Goal: Task Accomplishment & Management: Manage account settings

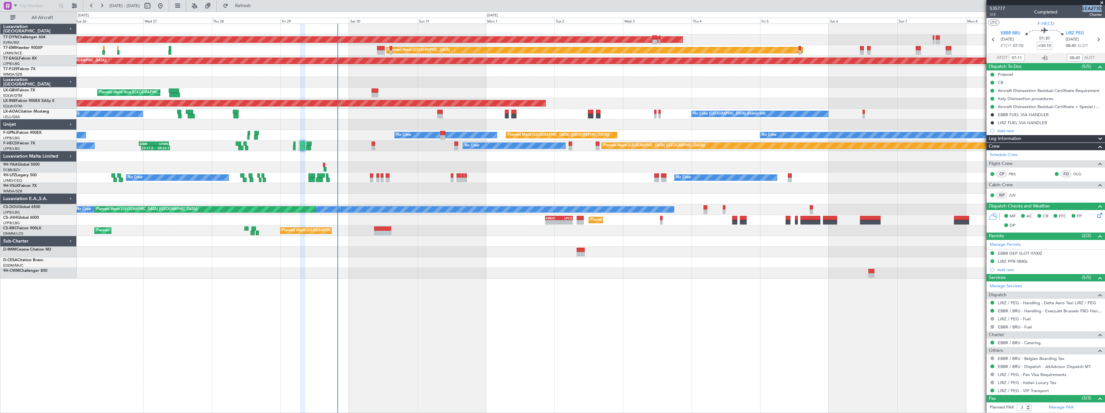
click at [494, 231] on div "Planned Maint [GEOGRAPHIC_DATA] ([GEOGRAPHIC_DATA]) Planned Maint [GEOGRAPHIC_D…" at bounding box center [591, 231] width 1028 height 11
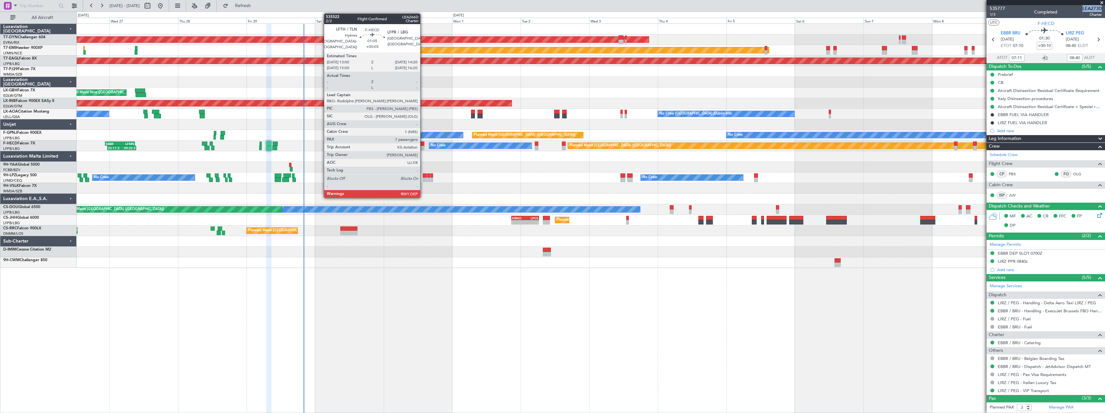
click at [423, 144] on div at bounding box center [422, 144] width 4 height 5
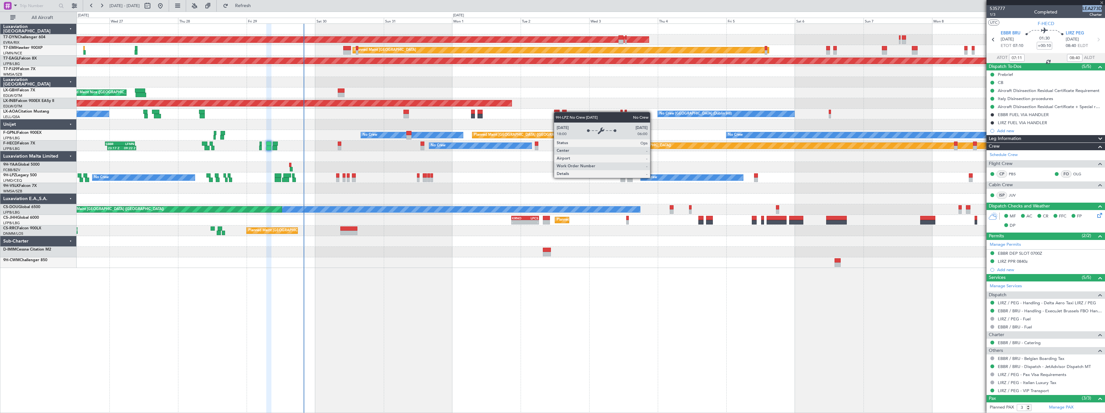
type input "+00:05"
type input "7"
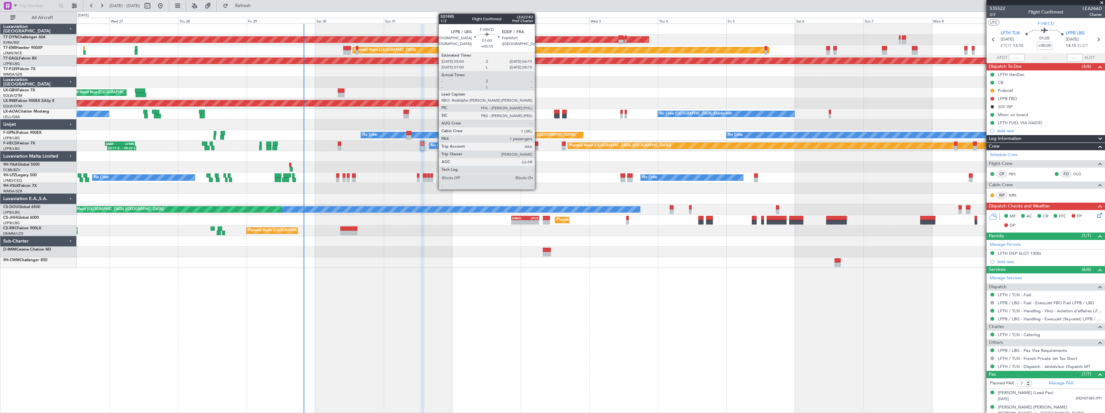
click at [537, 146] on div at bounding box center [537, 148] width 4 height 5
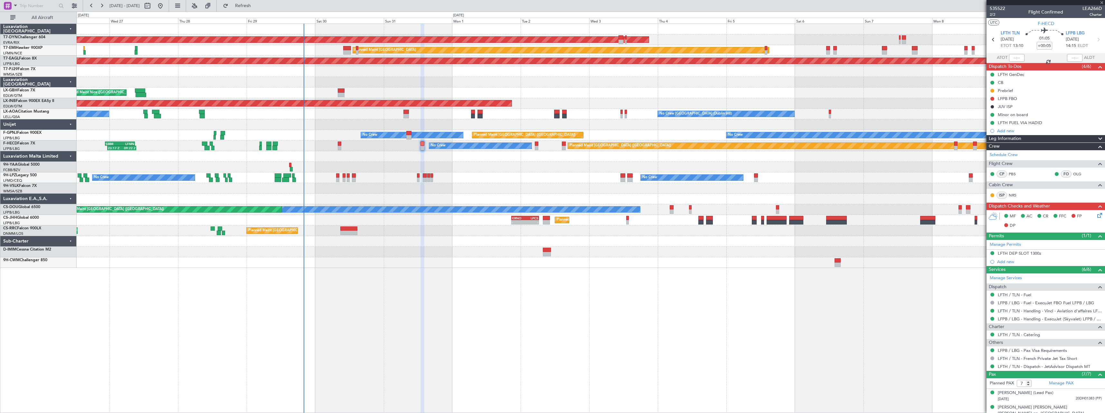
type input "+00:10"
type input "1"
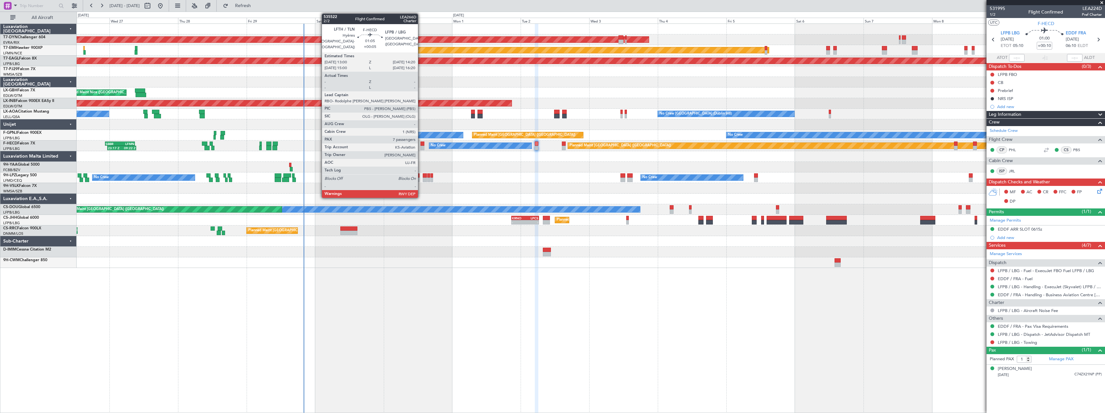
click at [421, 147] on div at bounding box center [422, 148] width 4 height 5
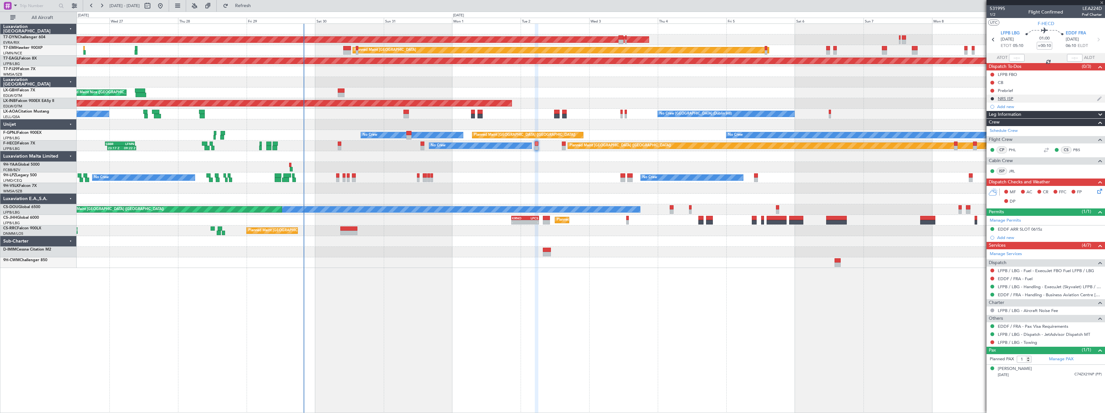
type input "+00:05"
type input "7"
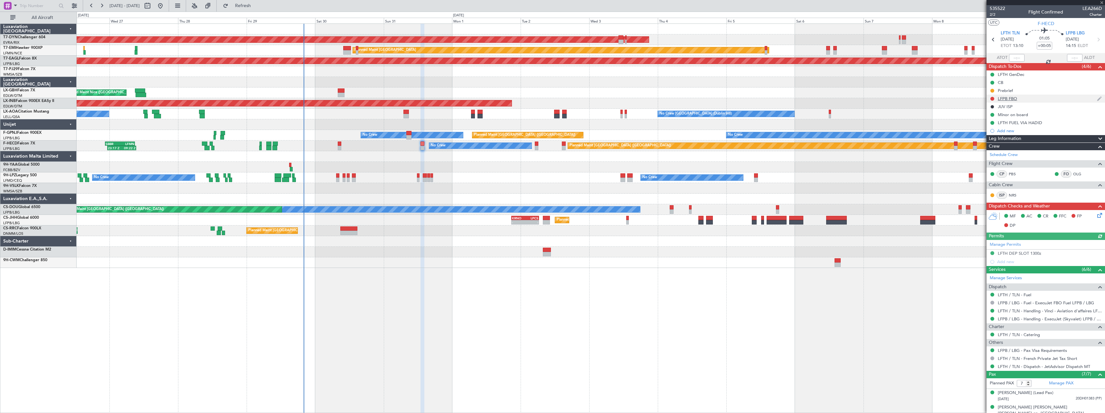
click at [1036, 98] on div "LFPB FBO" at bounding box center [1045, 99] width 118 height 8
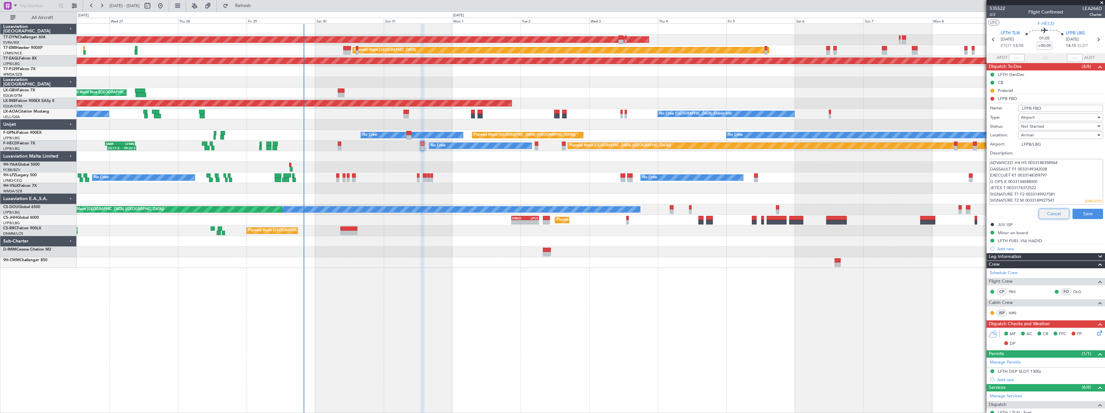
click at [1038, 211] on button "Cancel" at bounding box center [1053, 214] width 31 height 10
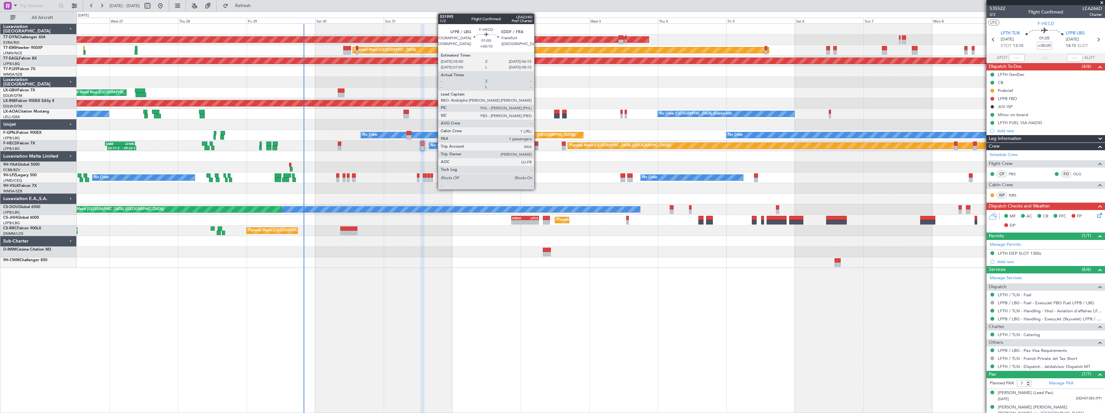
click at [537, 145] on div at bounding box center [537, 144] width 4 height 5
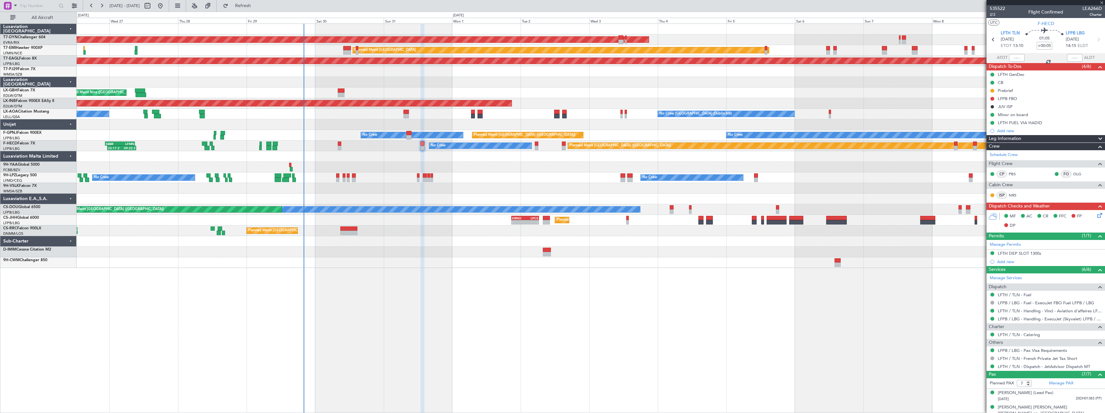
type input "+00:10"
type input "1"
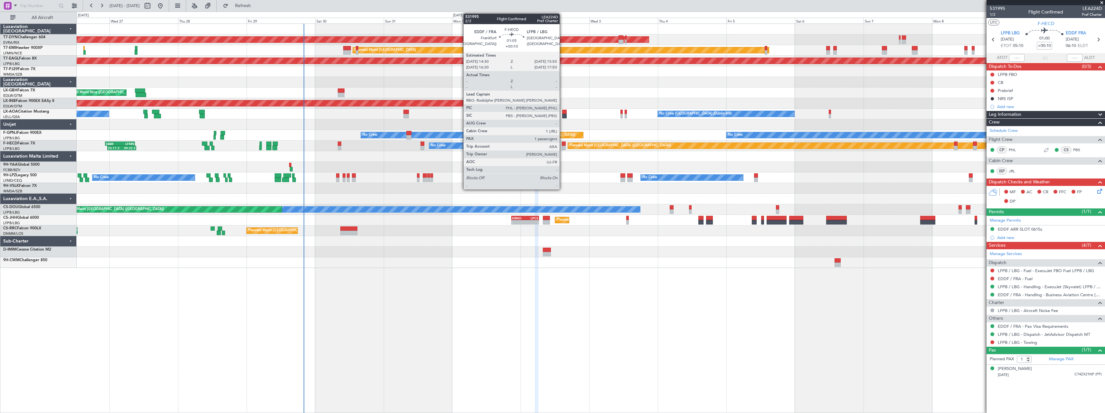
click at [562, 146] on div at bounding box center [564, 148] width 4 height 5
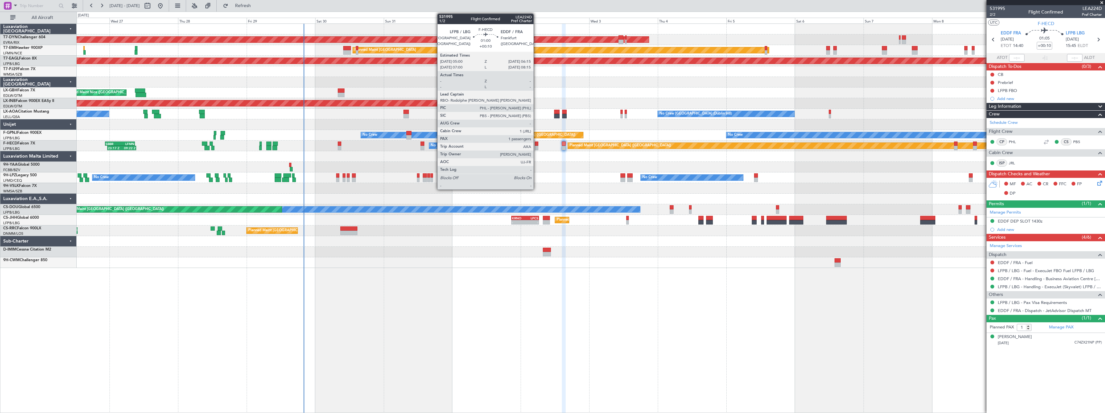
click at [536, 147] on div at bounding box center [537, 148] width 4 height 5
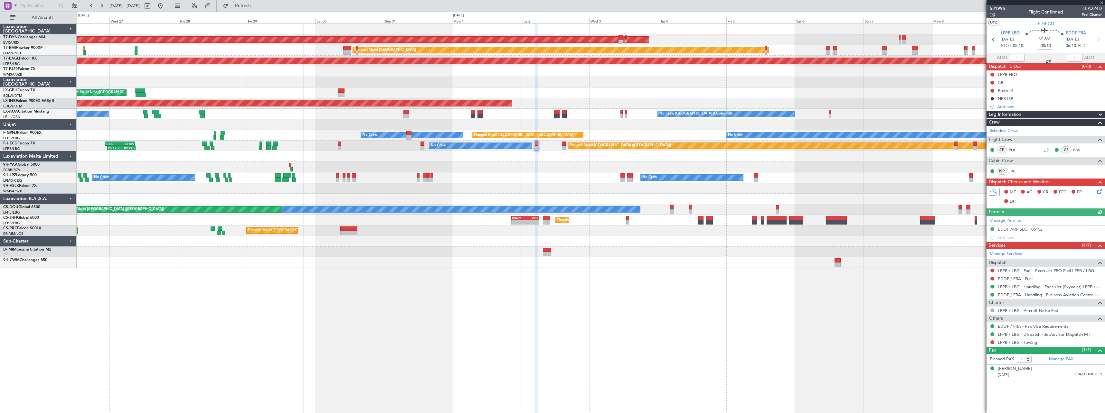
click at [995, 14] on span "1/2" at bounding box center [997, 14] width 15 height 5
click at [1046, 288] on link "LFPB / LBG - Handling - ExecuJet (Skyvalet) LFPB / LBG" at bounding box center [1050, 286] width 104 height 5
click at [1015, 342] on link "LFPB / LBG - Towing" at bounding box center [1017, 342] width 39 height 5
click at [1036, 295] on link "EDDF / FRA - Handling - Business Aviation Centre [GEOGRAPHIC_DATA] ([PERSON_NAM…" at bounding box center [1050, 294] width 104 height 5
click at [1101, 191] on icon at bounding box center [1098, 190] width 5 height 5
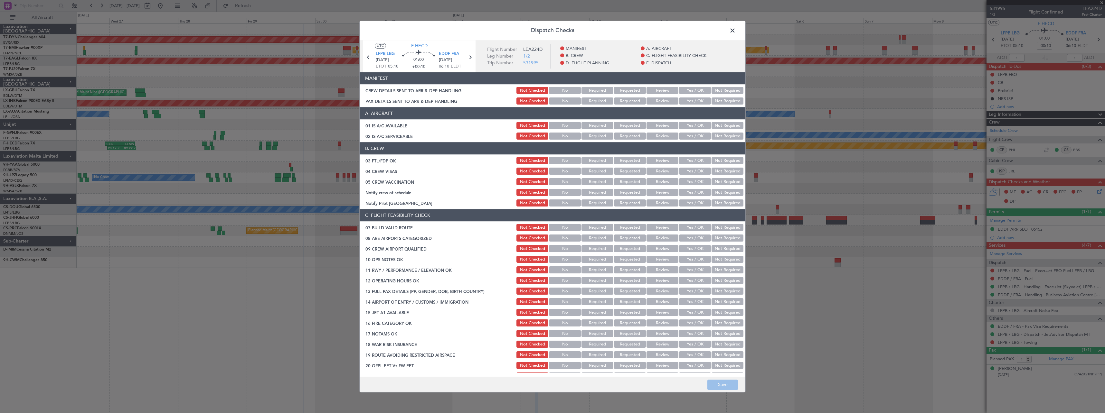
click at [682, 90] on button "Yes / OK" at bounding box center [695, 90] width 32 height 7
click at [686, 98] on button "Yes / OK" at bounding box center [695, 101] width 32 height 7
click at [726, 384] on button "Save" at bounding box center [722, 385] width 31 height 10
click at [736, 30] on span at bounding box center [736, 32] width 0 height 13
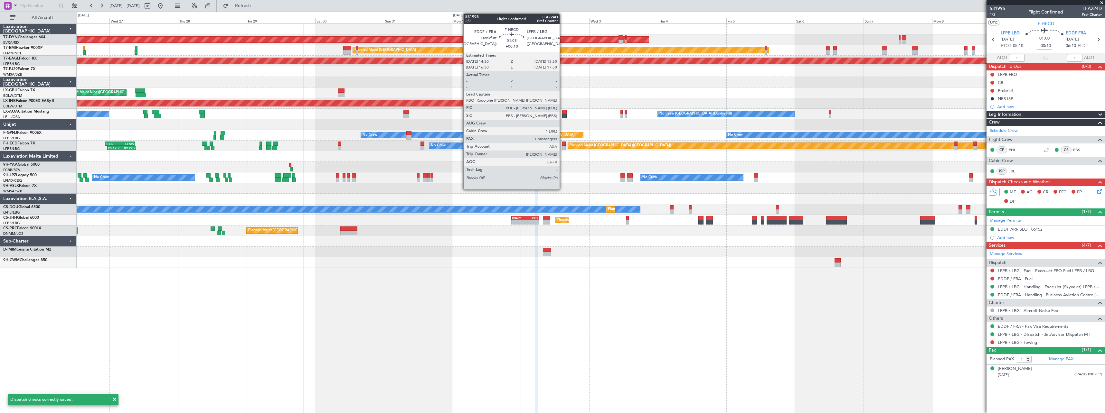
click at [563, 144] on div at bounding box center [564, 144] width 4 height 5
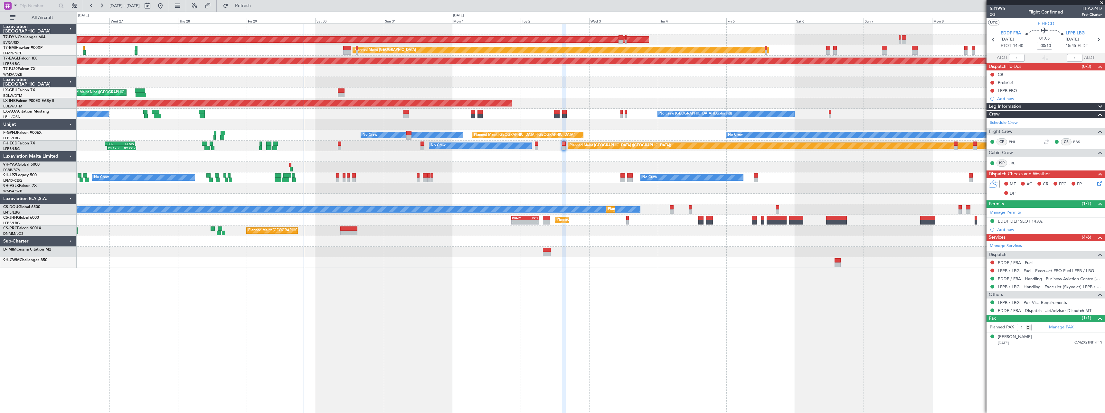
click at [1100, 183] on icon at bounding box center [1098, 182] width 5 height 5
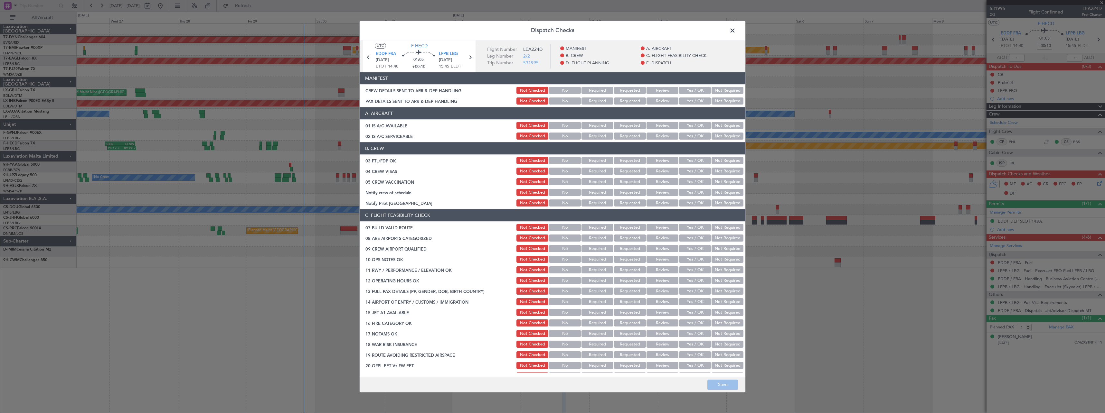
click at [684, 91] on button "Yes / OK" at bounding box center [695, 90] width 32 height 7
click at [685, 102] on button "Yes / OK" at bounding box center [695, 101] width 32 height 7
click at [718, 383] on button "Save" at bounding box center [722, 385] width 31 height 10
click at [736, 29] on span at bounding box center [736, 32] width 0 height 13
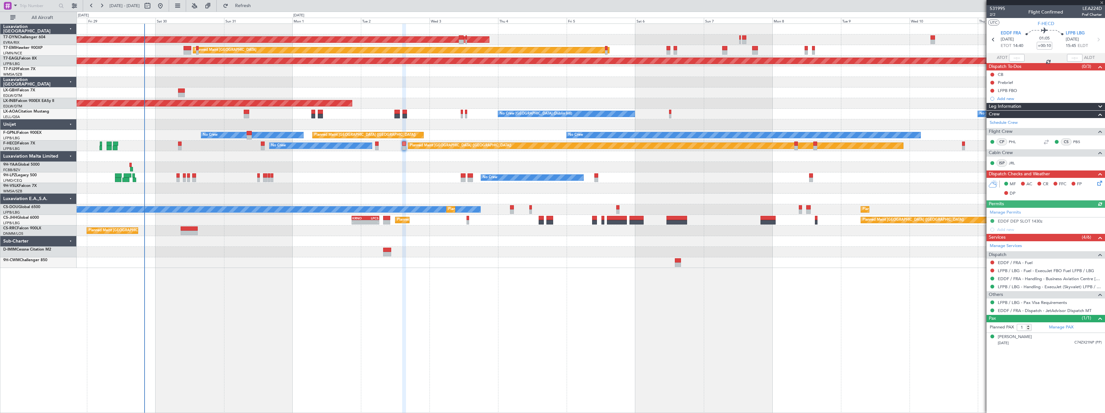
click at [685, 174] on div "AOG Maint Riga (Riga Intl) Planned Maint [GEOGRAPHIC_DATA] Grounded [US_STATE] …" at bounding box center [591, 146] width 1028 height 244
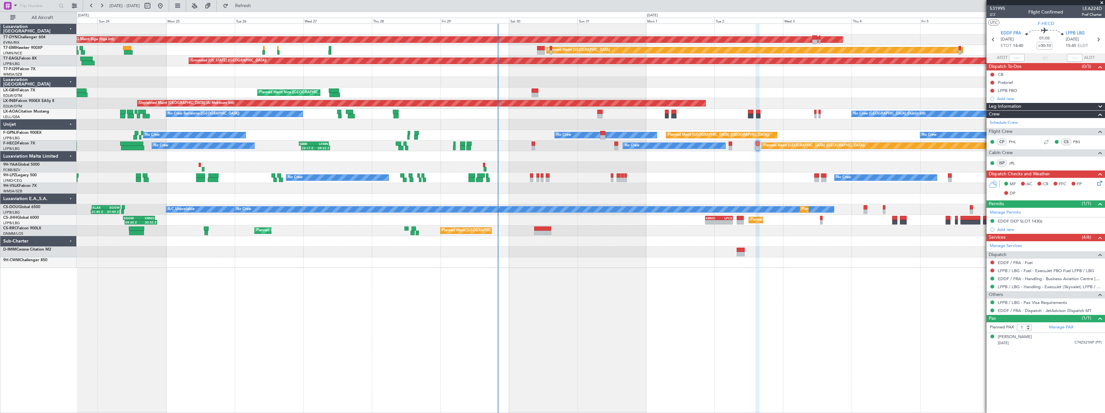
click at [737, 160] on div "AOG Maint Riga (Riga Intl) Planned Maint [GEOGRAPHIC_DATA]-[GEOGRAPHIC_DATA] Pl…" at bounding box center [591, 146] width 1028 height 244
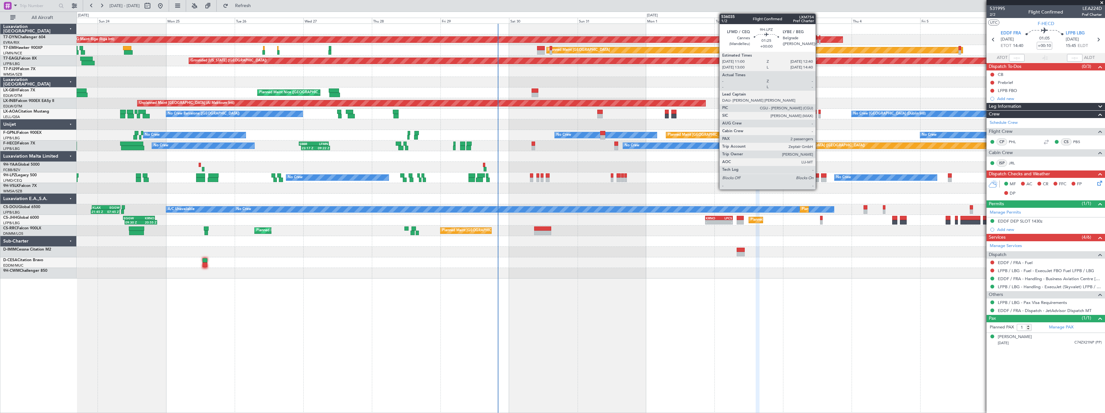
click at [818, 174] on div at bounding box center [816, 176] width 5 height 5
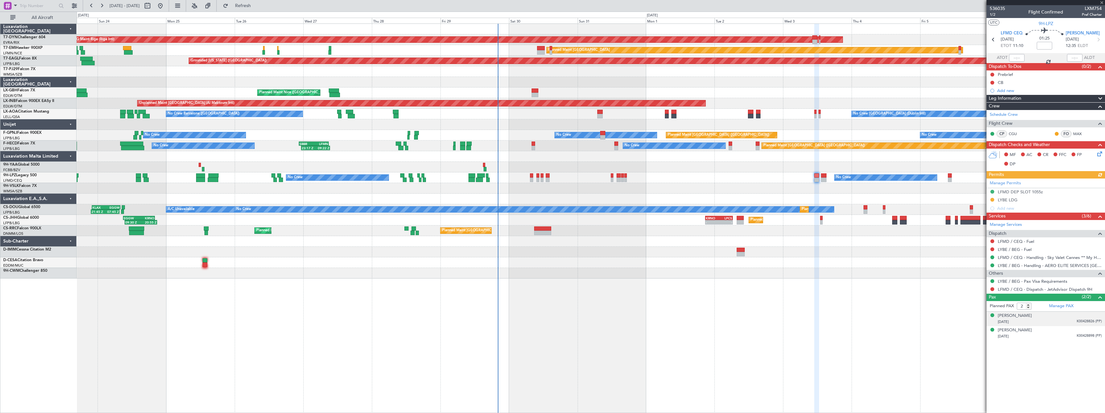
click at [1058, 318] on div "[PERSON_NAME] [DATE] K00428826 (PP)" at bounding box center [1050, 319] width 104 height 13
click at [1052, 350] on div "[DATE] K00428898 (PP)" at bounding box center [1050, 352] width 104 height 6
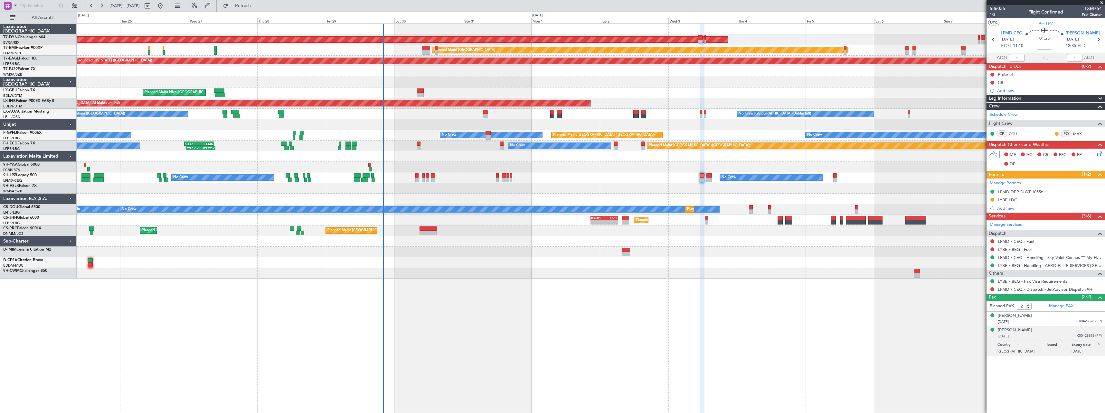
click at [765, 297] on div "AOG Maint Riga (Riga Intl) Planned Maint [GEOGRAPHIC_DATA]-[GEOGRAPHIC_DATA] Pl…" at bounding box center [591, 218] width 1028 height 390
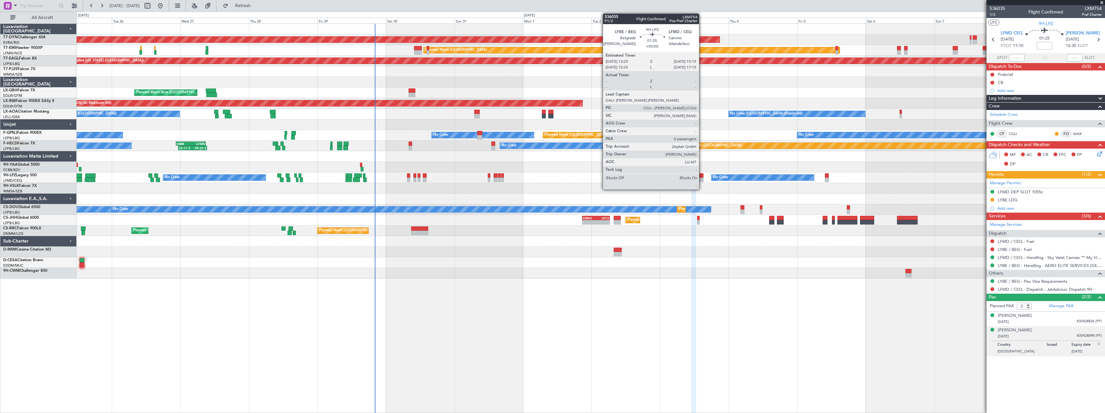
click at [702, 181] on div at bounding box center [700, 180] width 5 height 5
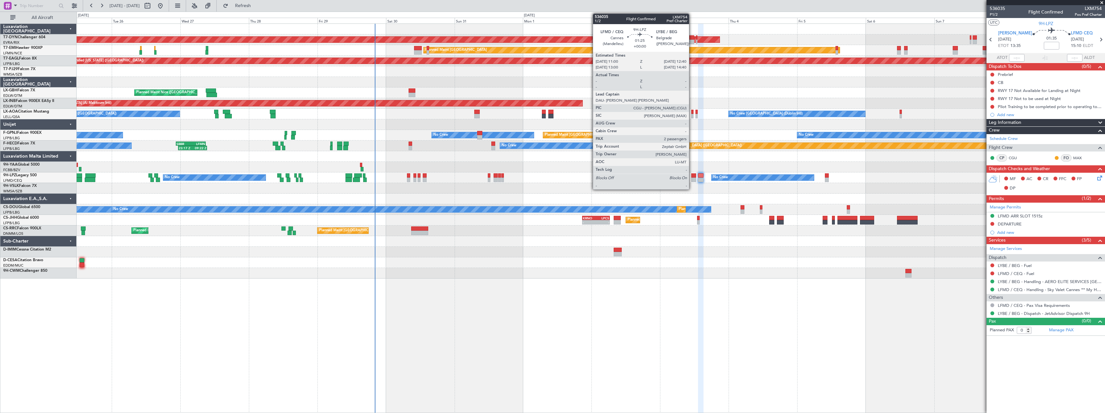
click at [692, 179] on div at bounding box center [693, 180] width 5 height 5
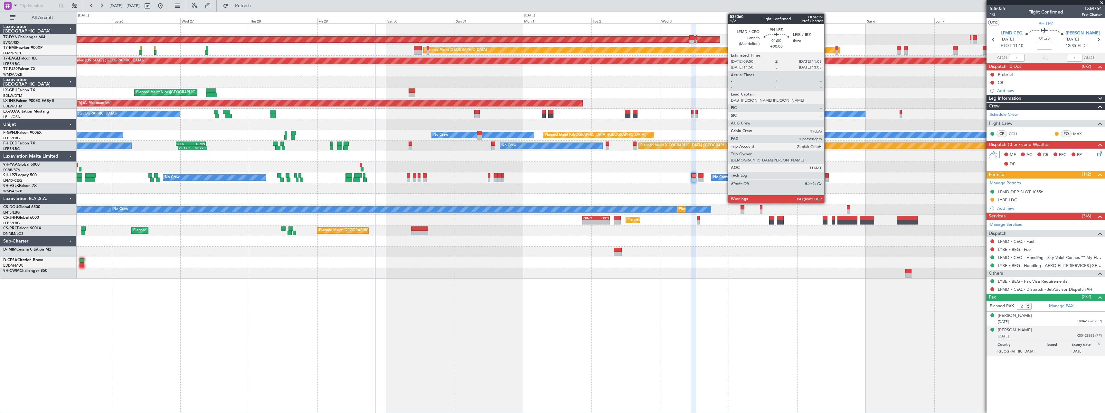
click at [827, 178] on div at bounding box center [827, 180] width 4 height 5
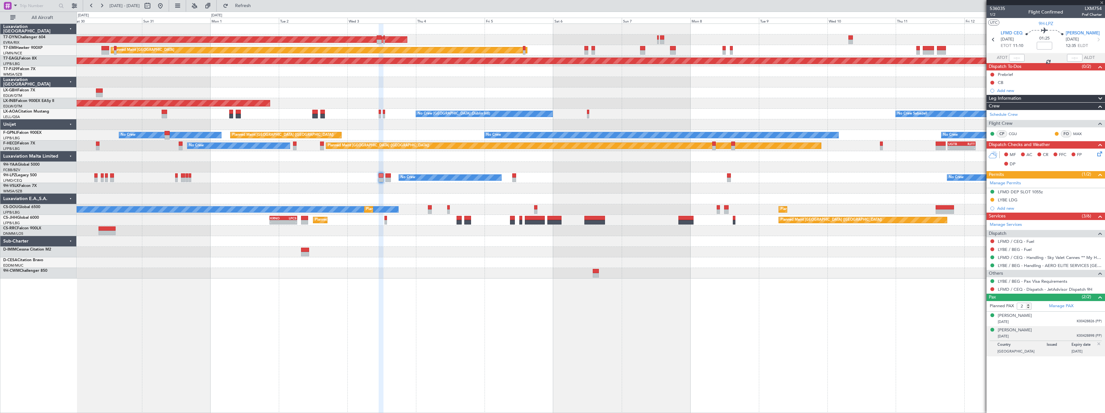
click at [608, 190] on div at bounding box center [591, 188] width 1028 height 11
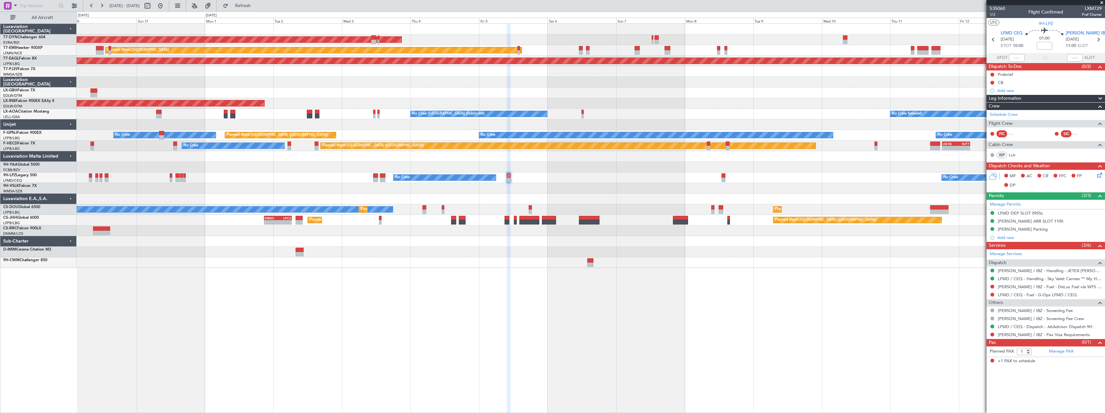
click at [991, 336] on mat-tooltip-component "Not Requested" at bounding box center [992, 344] width 36 height 17
click at [992, 334] on button at bounding box center [992, 335] width 4 height 4
click at [969, 256] on span "Not Required" at bounding box center [977, 257] width 26 height 6
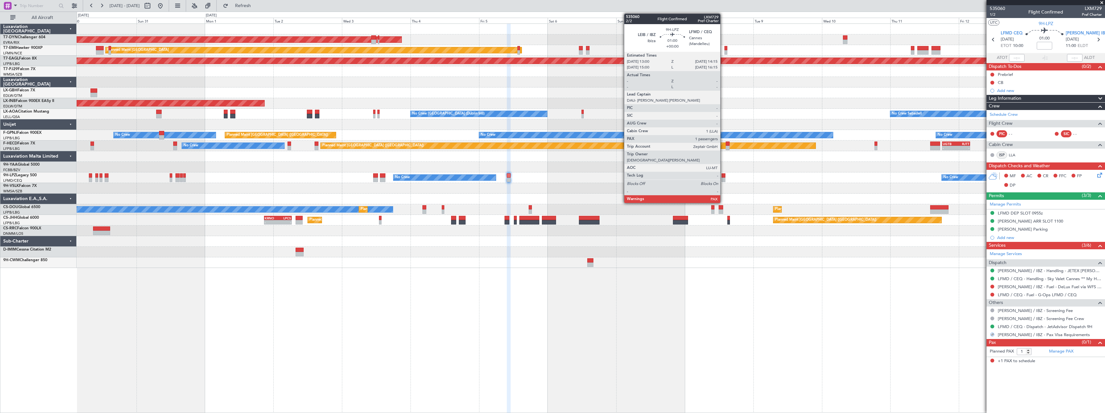
click at [723, 176] on div at bounding box center [723, 176] width 4 height 5
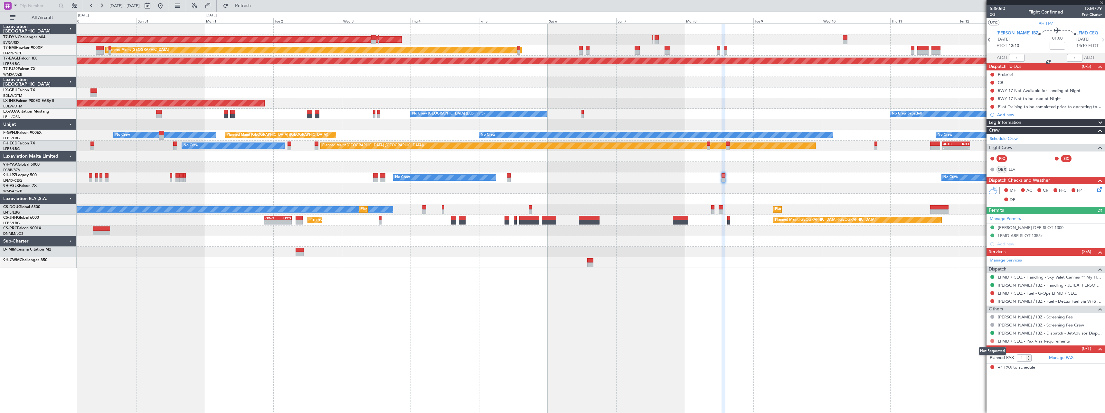
click at [991, 341] on button at bounding box center [992, 341] width 4 height 4
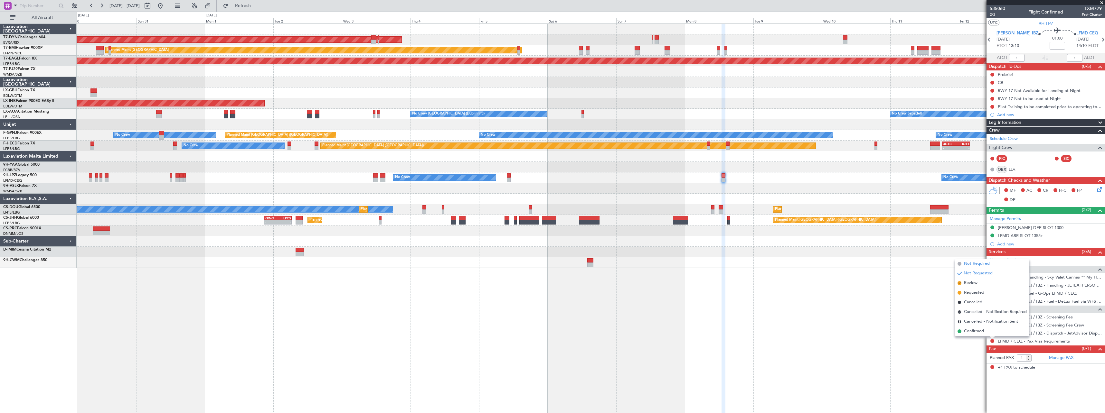
click at [964, 263] on span "Not Required" at bounding box center [977, 264] width 26 height 6
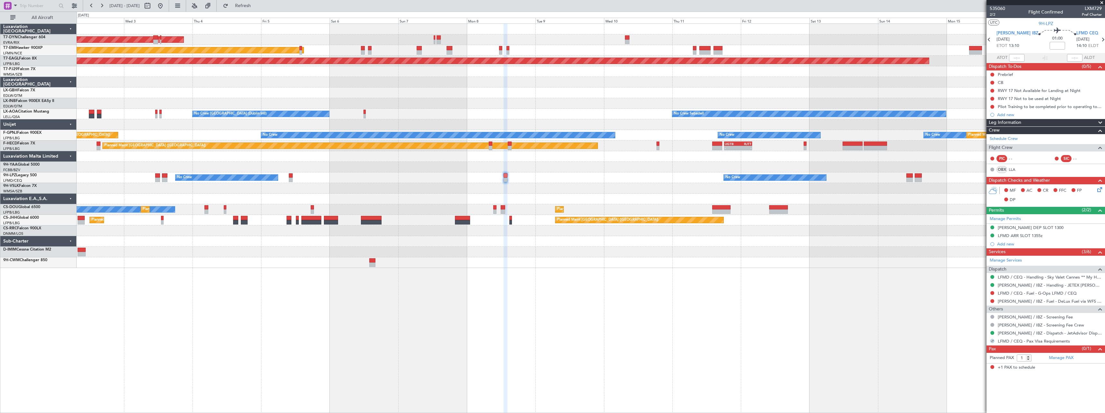
click at [647, 254] on div at bounding box center [591, 252] width 1028 height 11
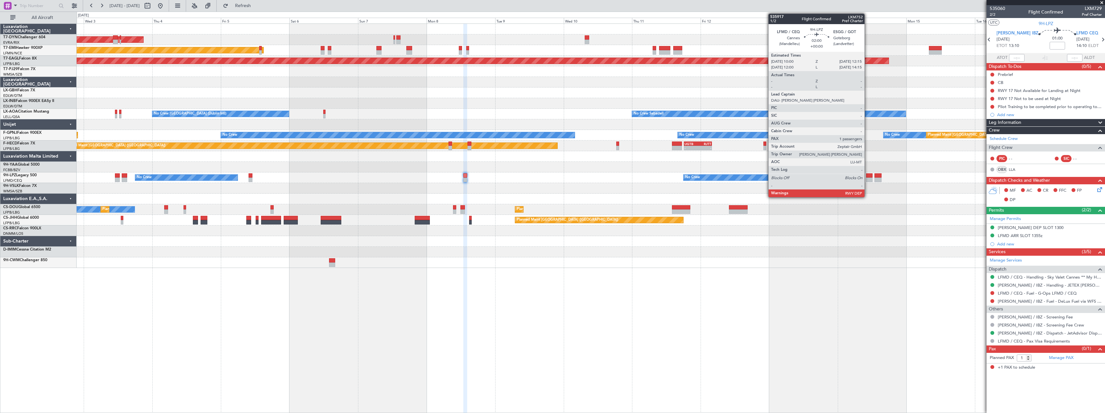
click at [867, 177] on div at bounding box center [869, 176] width 6 height 5
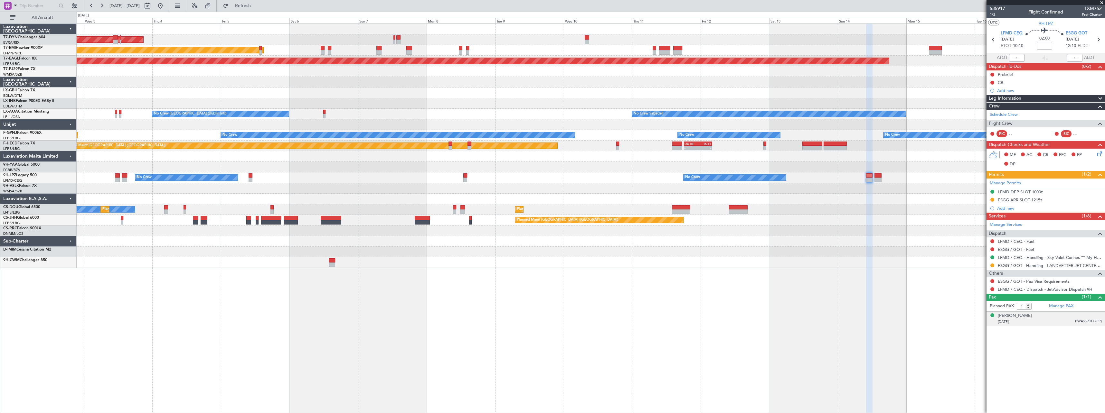
click at [1060, 324] on div "[DATE] PW4559017 (PP)" at bounding box center [1050, 322] width 104 height 6
click at [992, 281] on button at bounding box center [992, 281] width 4 height 4
click at [964, 291] on span "Not Required" at bounding box center [977, 290] width 26 height 6
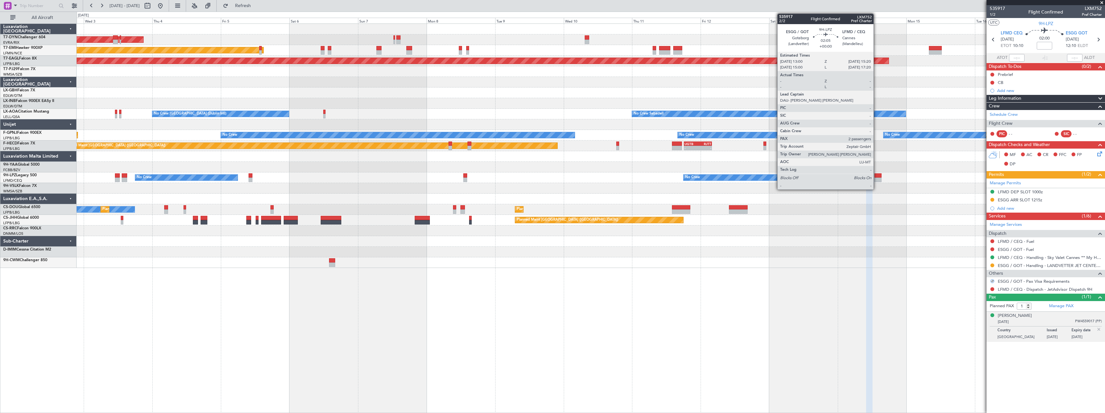
click at [876, 177] on div at bounding box center [877, 176] width 7 height 5
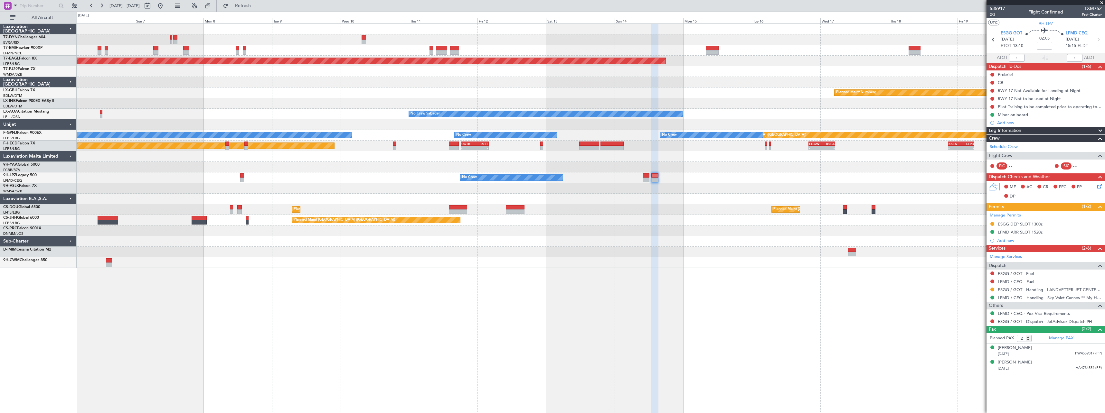
click at [700, 201] on div "AOG Maint Riga (Riga Intl) Planned Maint [GEOGRAPHIC_DATA] Grounded [US_STATE] …" at bounding box center [591, 146] width 1028 height 244
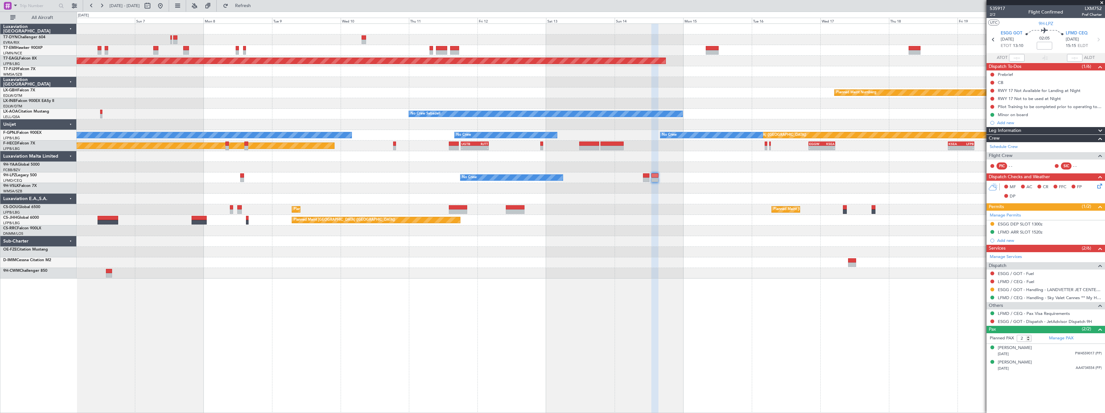
click at [641, 177] on div "No Crew No Crew" at bounding box center [591, 178] width 1028 height 11
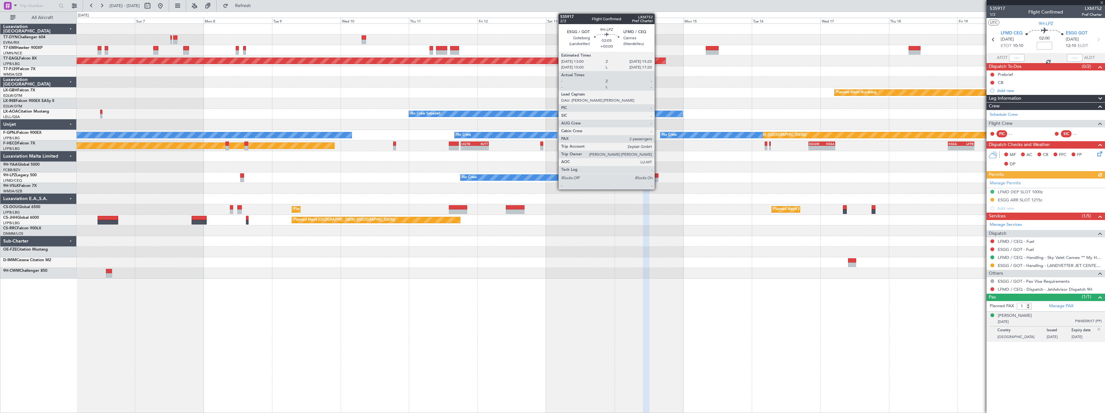
click at [656, 178] on div at bounding box center [654, 180] width 7 height 5
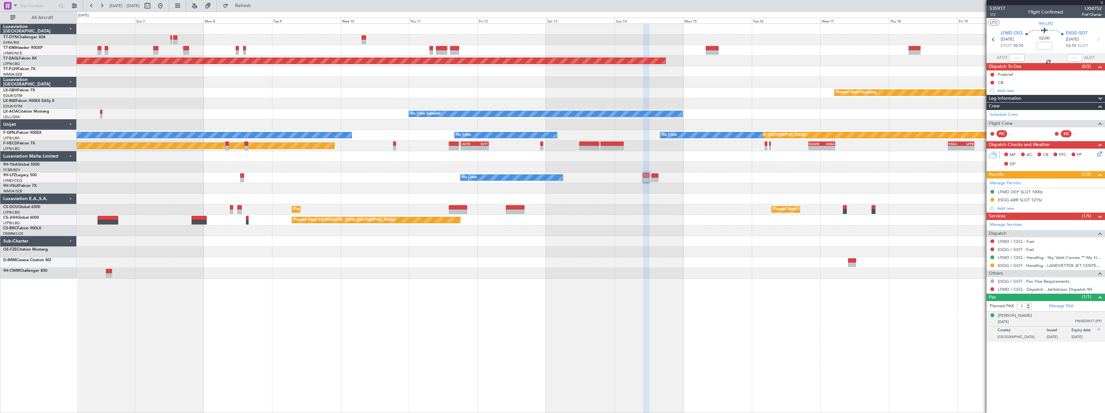
type input "2"
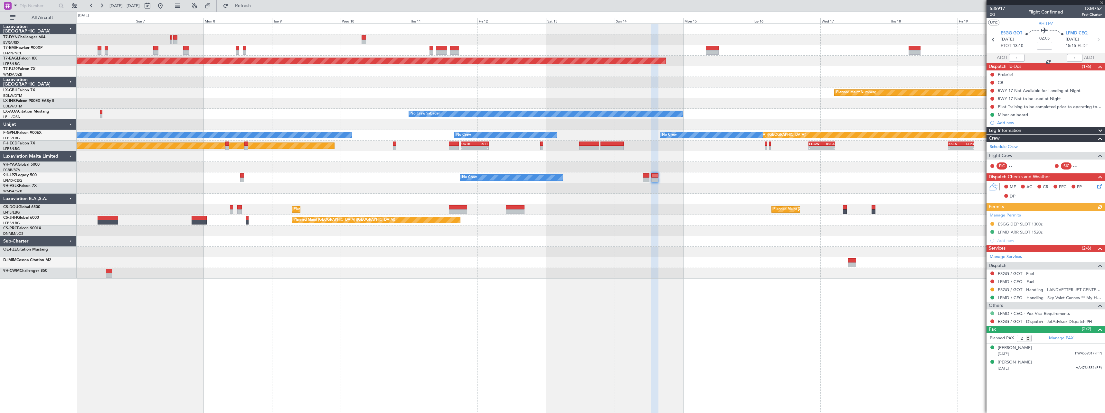
click at [992, 313] on button at bounding box center [992, 314] width 4 height 4
click at [961, 321] on li "Not Required" at bounding box center [992, 323] width 74 height 10
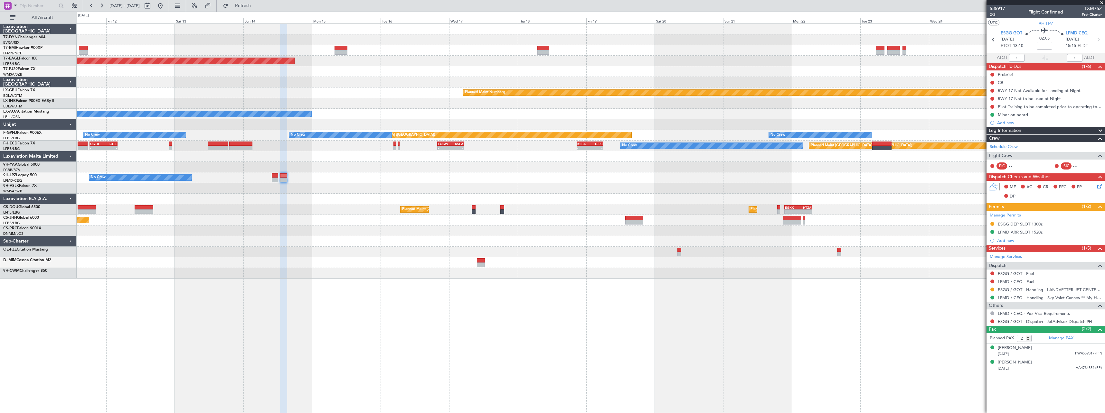
click at [448, 182] on div "Grounded [US_STATE] ([GEOGRAPHIC_DATA]) Planned Maint Nurnberg No Crew Sabadell…" at bounding box center [591, 151] width 1028 height 255
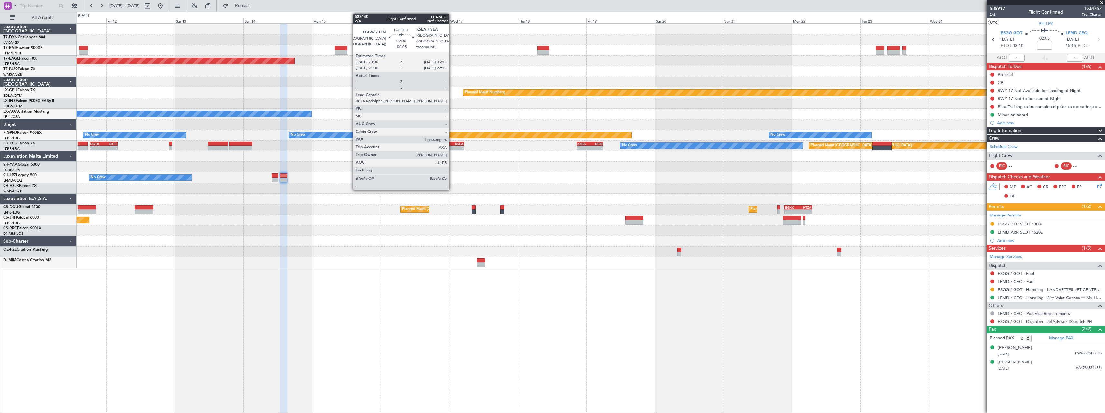
click at [452, 144] on div "KSEA" at bounding box center [457, 144] width 13 height 4
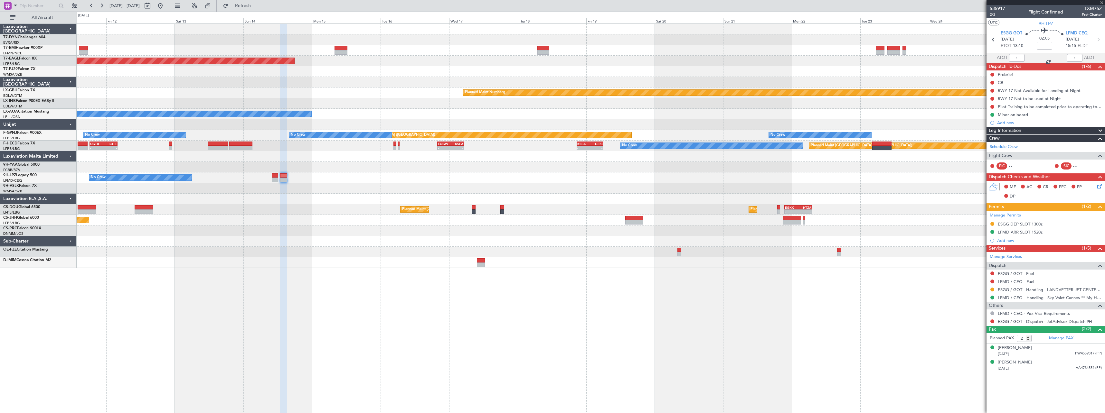
type input "-00:05"
type input "1"
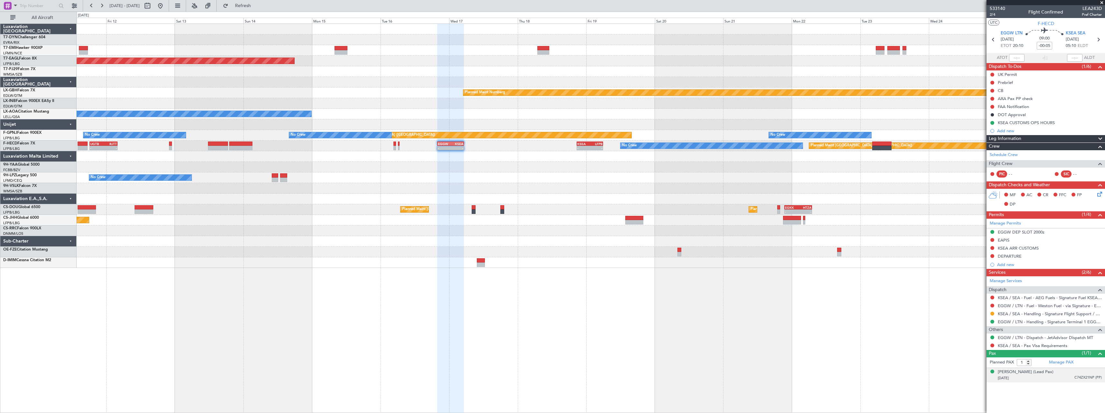
click at [1062, 374] on div "[PERSON_NAME] (Lead Pax) [DATE] C74ZX21NP (PP)" at bounding box center [1050, 375] width 104 height 13
click at [1028, 369] on div "[PERSON_NAME] (Lead Pax)" at bounding box center [1026, 372] width 56 height 6
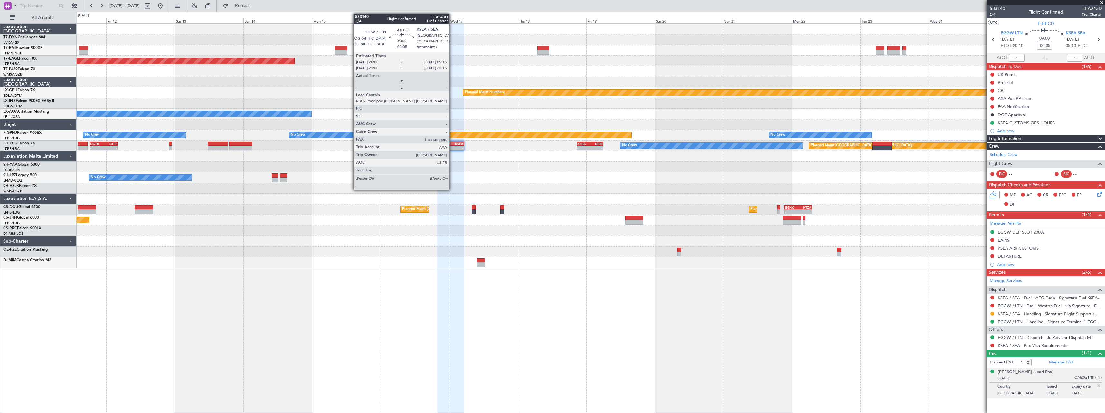
click at [452, 143] on div "KSEA" at bounding box center [457, 144] width 13 height 4
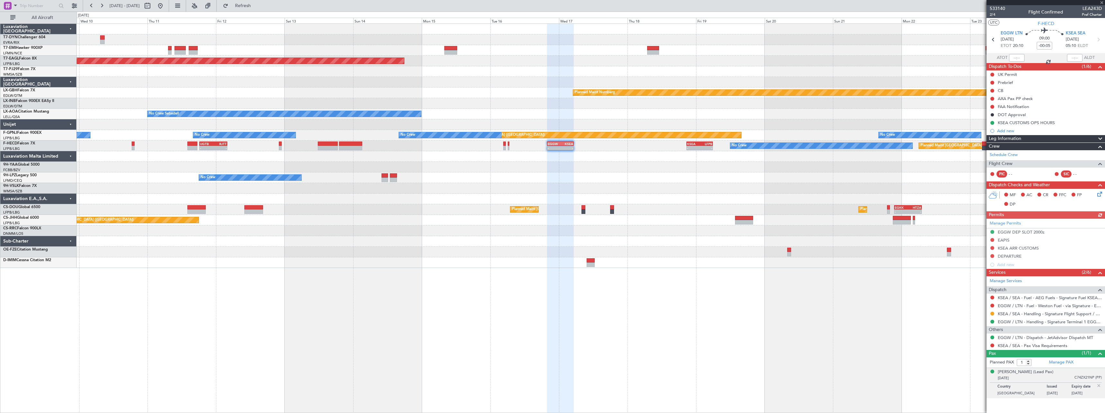
click at [827, 289] on div "Grounded [US_STATE] ([GEOGRAPHIC_DATA]) Planned Maint Nurnberg No Crew Sabadell…" at bounding box center [591, 218] width 1028 height 390
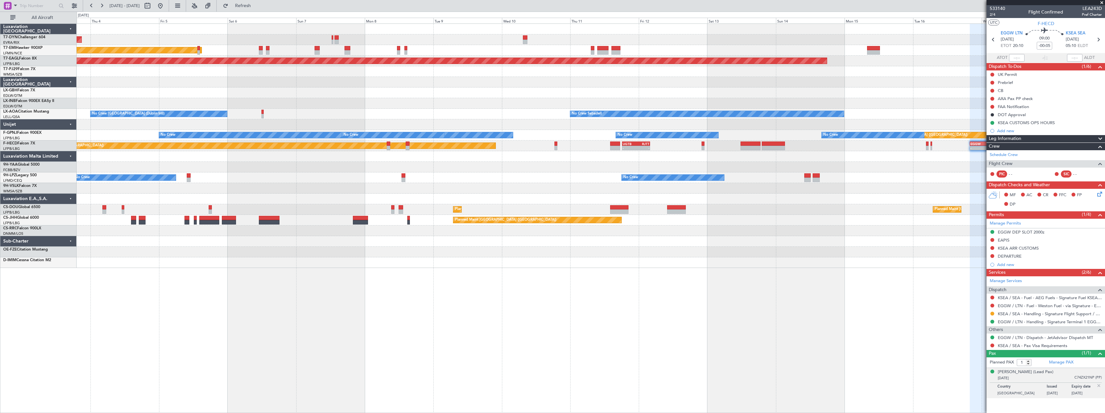
click at [664, 316] on div "AOG Maint Riga (Riga Intl) Planned Maint [GEOGRAPHIC_DATA] Grounded [US_STATE] …" at bounding box center [591, 218] width 1028 height 390
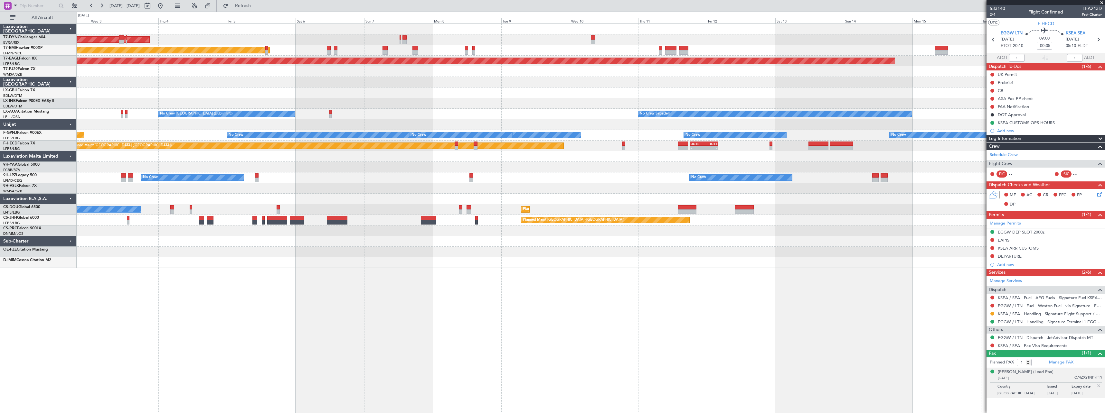
click at [719, 259] on div at bounding box center [591, 263] width 1028 height 11
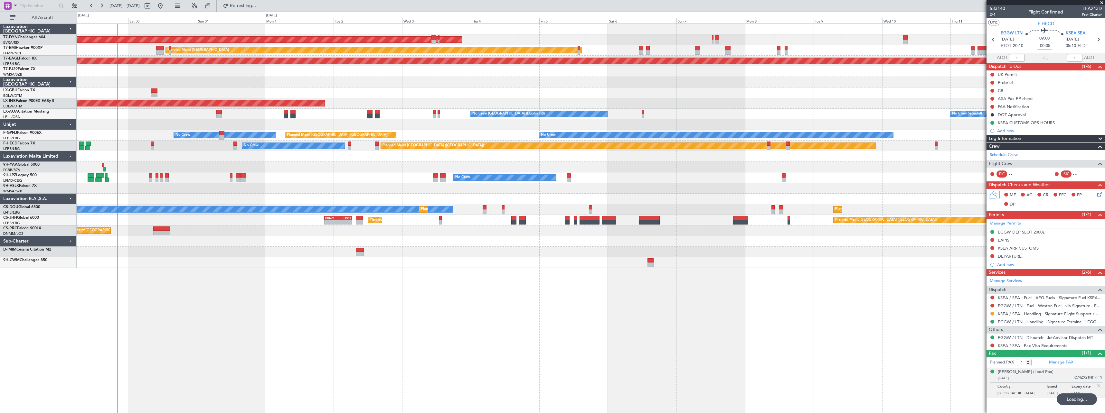
click at [624, 315] on div "AOG Maint Riga (Riga Intl) Planned Maint [GEOGRAPHIC_DATA] Grounded [US_STATE] …" at bounding box center [591, 218] width 1028 height 390
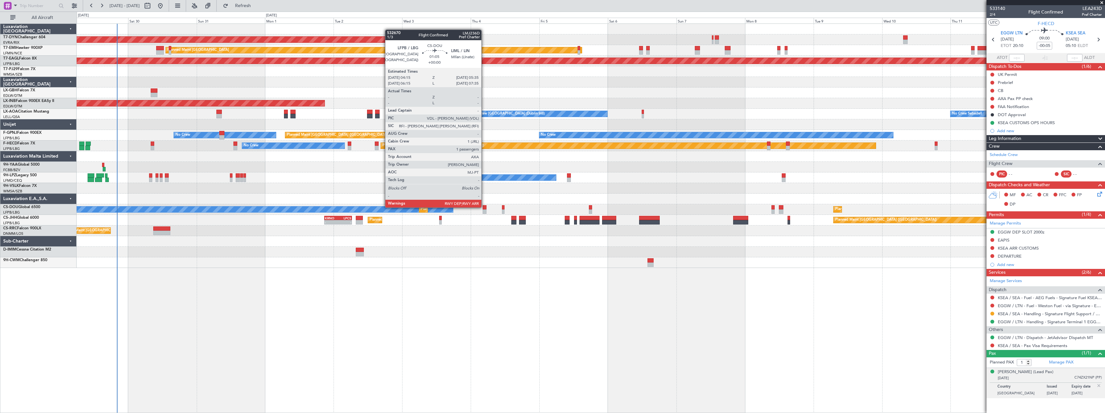
click at [484, 207] on div at bounding box center [485, 207] width 4 height 5
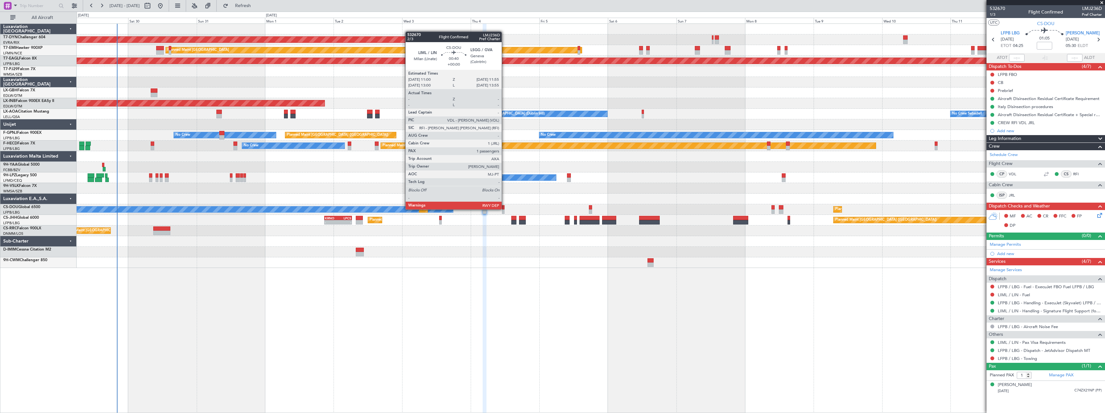
click at [504, 209] on div at bounding box center [503, 207] width 3 height 5
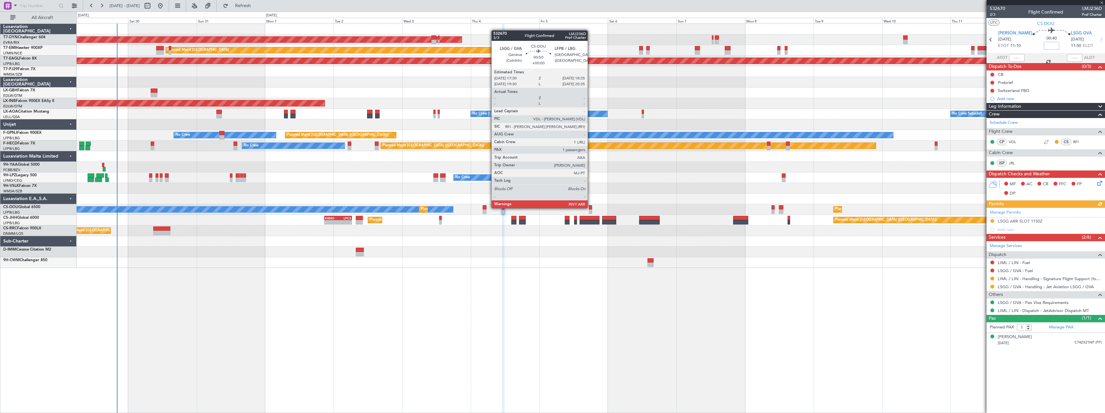
click at [590, 208] on div at bounding box center [590, 207] width 3 height 5
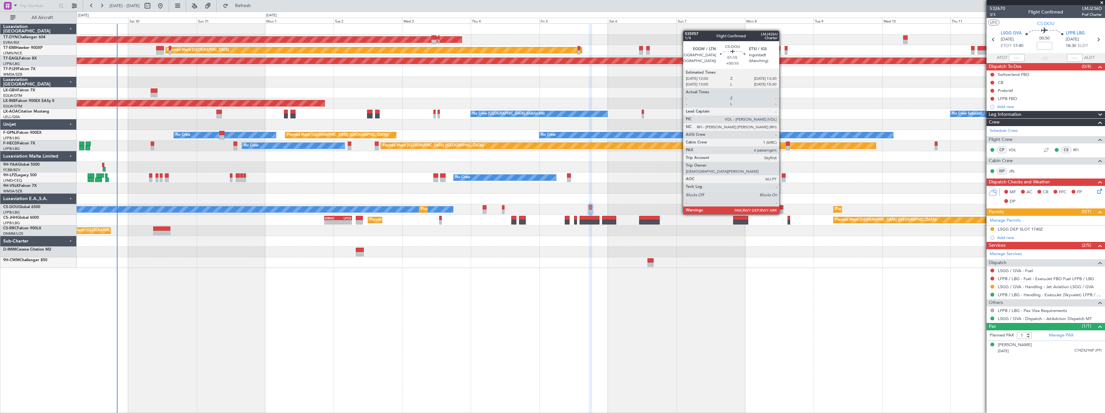
click at [782, 208] on div at bounding box center [781, 207] width 5 height 5
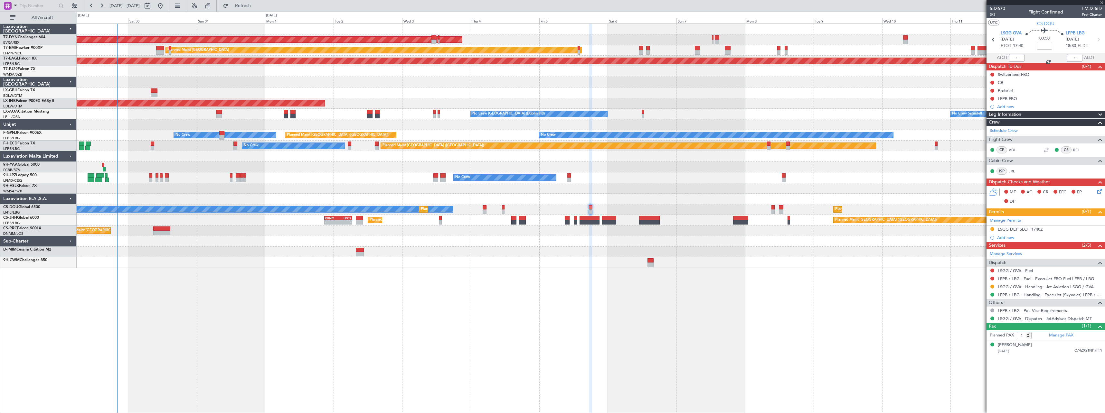
type input "+00:10"
type input "6"
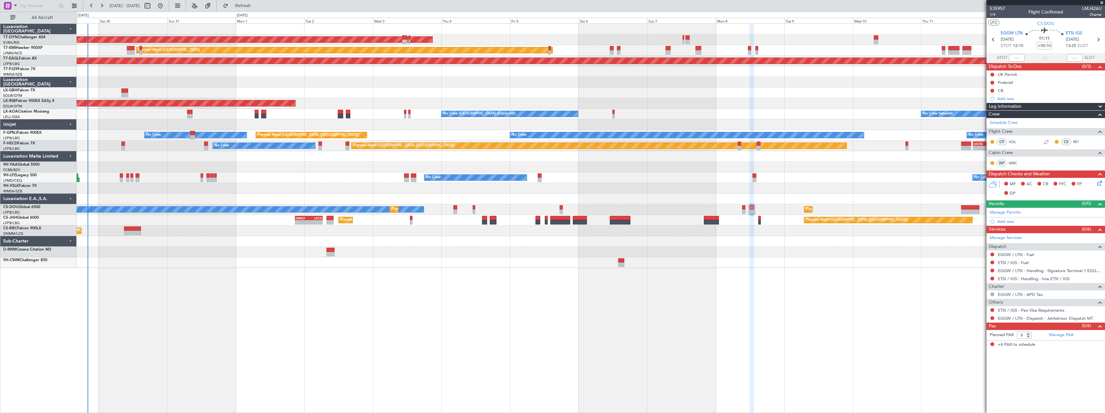
click at [767, 269] on div "AOG Maint Riga (Riga Intl) Planned Maint [GEOGRAPHIC_DATA] Grounded [US_STATE] …" at bounding box center [591, 218] width 1028 height 390
click at [394, 269] on div "AOG Maint Riga (Riga Intl) Planned Maint [GEOGRAPHIC_DATA] Grounded [US_STATE] …" at bounding box center [591, 218] width 1028 height 390
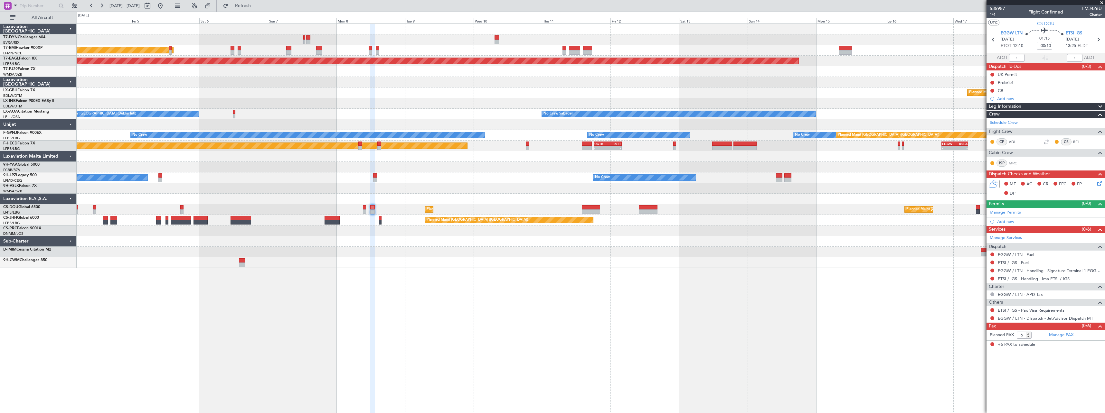
click at [396, 272] on div "AOG Maint Riga (Riga Intl) Planned Maint [GEOGRAPHIC_DATA] Grounded [US_STATE] …" at bounding box center [591, 218] width 1028 height 390
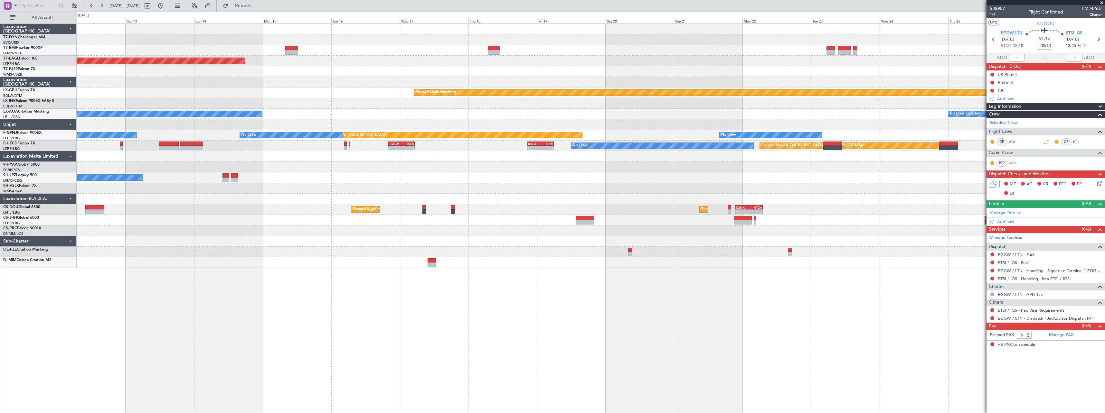
click at [499, 302] on div "Grounded [US_STATE] ([GEOGRAPHIC_DATA]) Planned Maint Nurnberg No Crew Sabadell…" at bounding box center [591, 218] width 1028 height 390
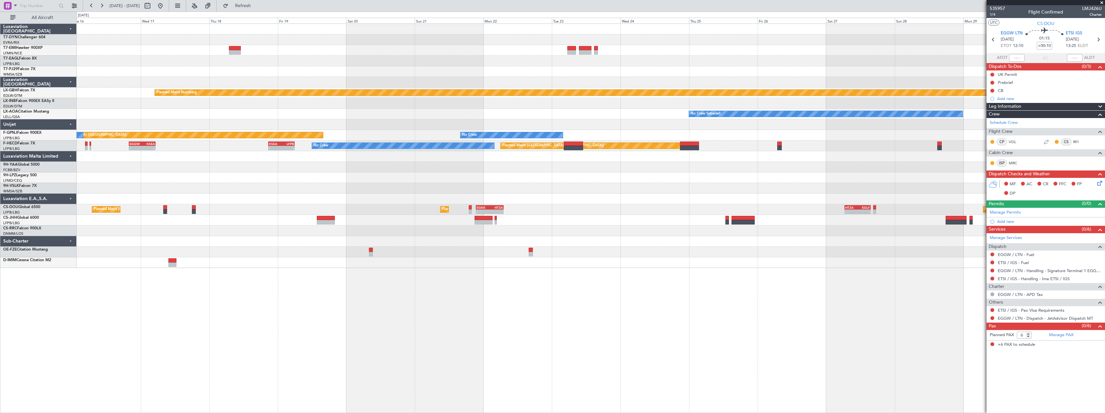
click at [760, 256] on div at bounding box center [591, 252] width 1028 height 11
click at [861, 204] on div at bounding box center [591, 199] width 1028 height 11
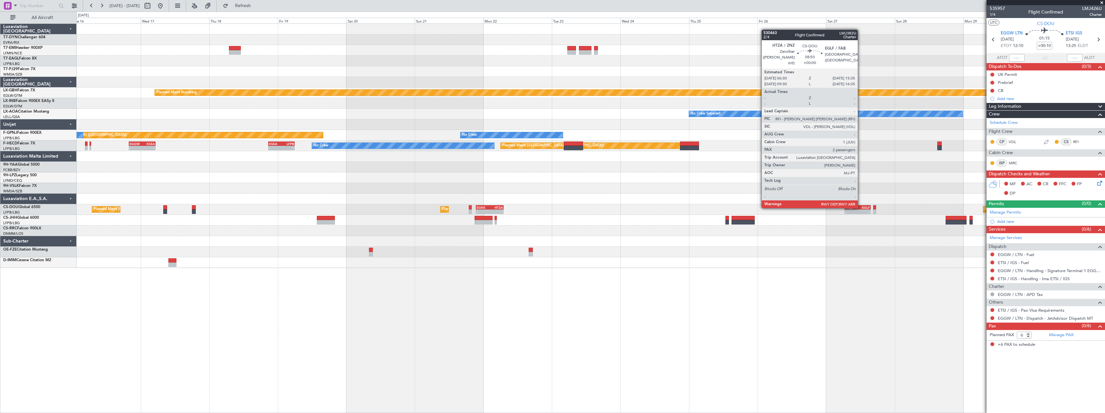
click at [860, 208] on div "EGLF" at bounding box center [863, 208] width 13 height 4
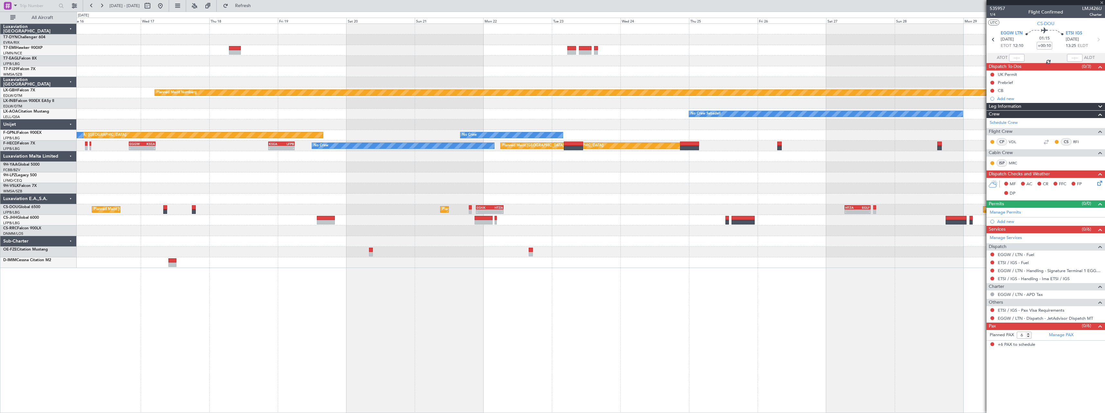
type input "2"
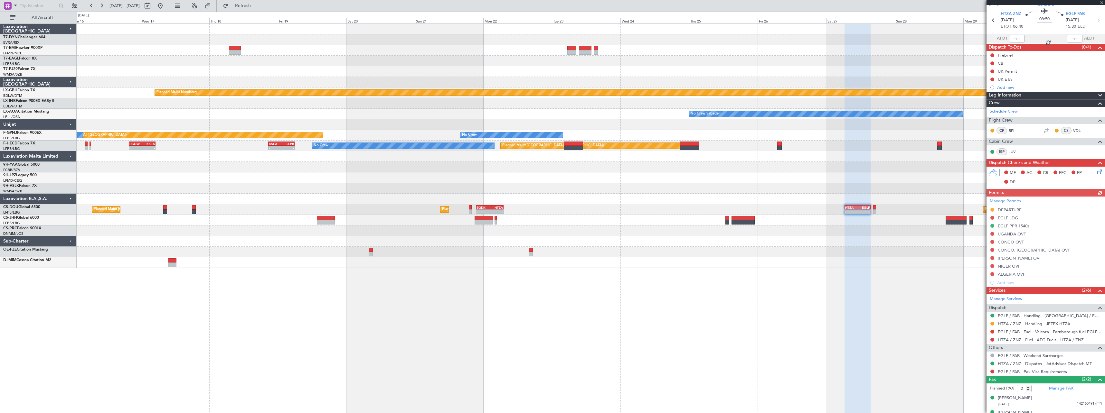
scroll to position [29, 0]
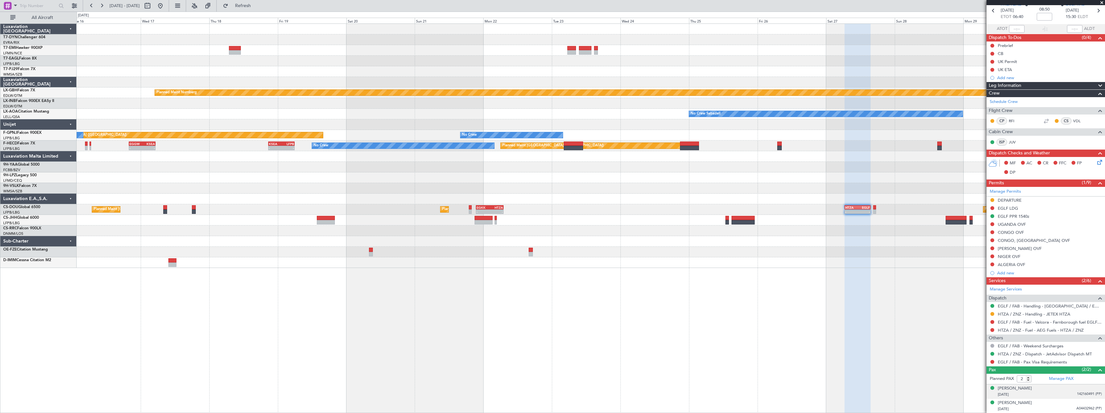
click at [1052, 392] on div "[DATE] 142160491 (PP)" at bounding box center [1050, 395] width 104 height 6
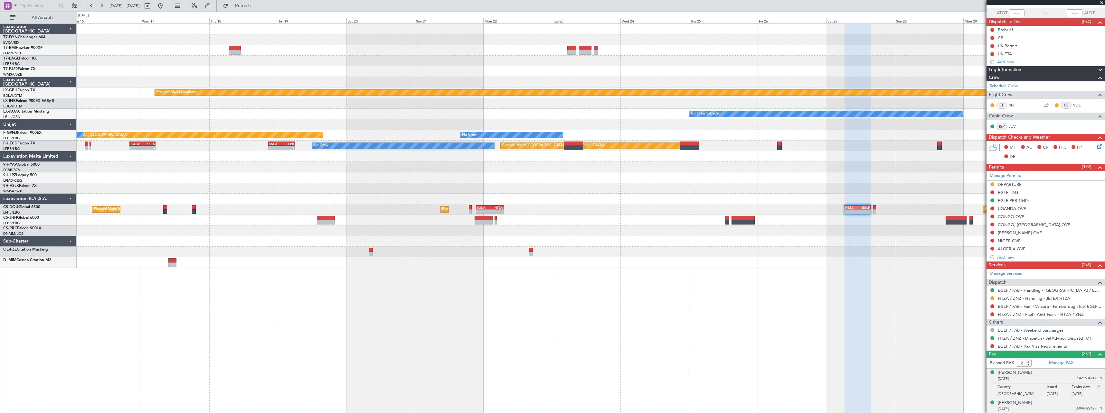
click at [1051, 408] on div "[DATE] A04432962 (PP)" at bounding box center [1050, 409] width 104 height 6
click at [1028, 387] on div "[PERSON_NAME]" at bounding box center [1015, 387] width 34 height 6
click at [165, 6] on button at bounding box center [160, 6] width 10 height 10
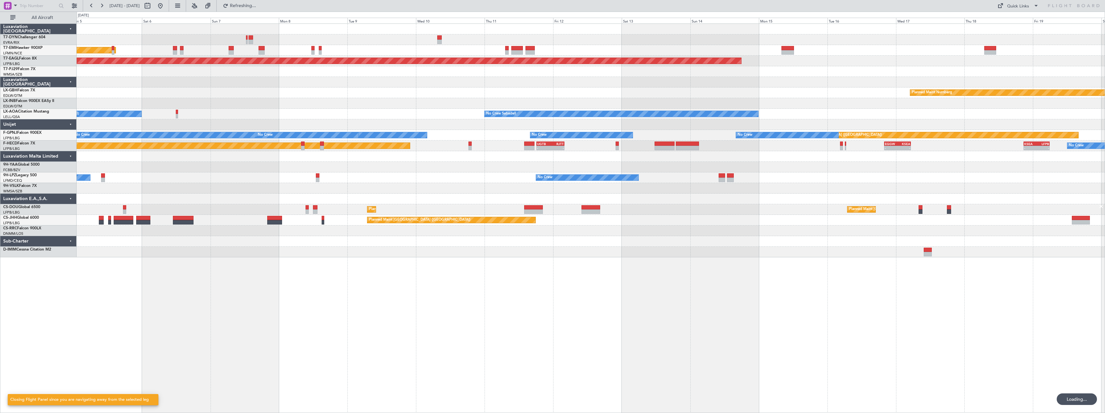
scroll to position [0, 0]
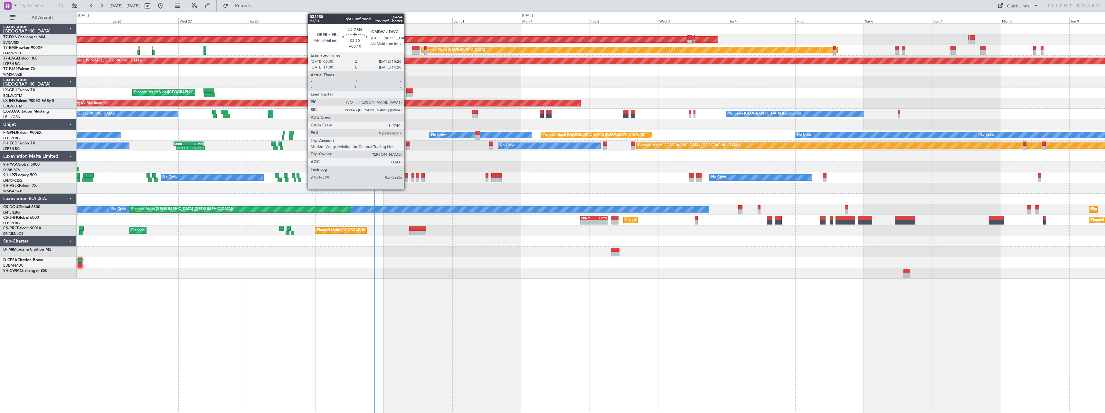
click at [407, 90] on div at bounding box center [409, 91] width 7 height 5
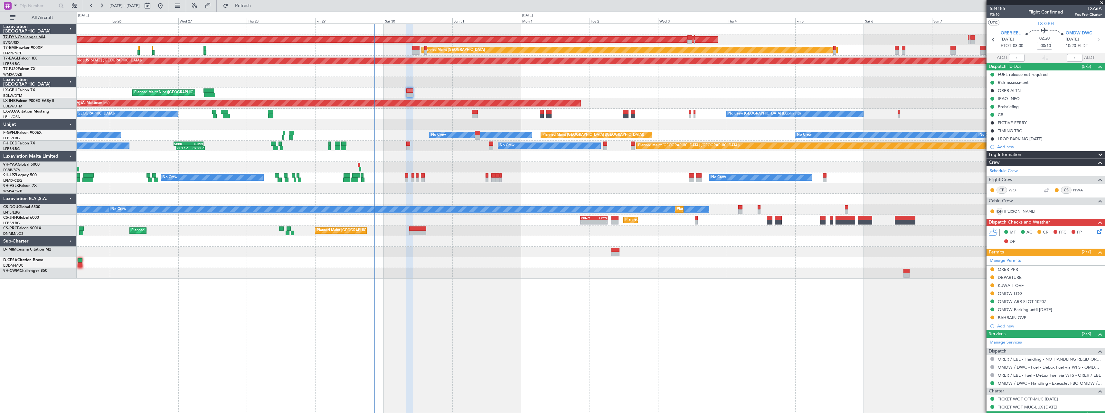
click at [39, 35] on link "T7-DYN Challenger 604" at bounding box center [24, 37] width 42 height 4
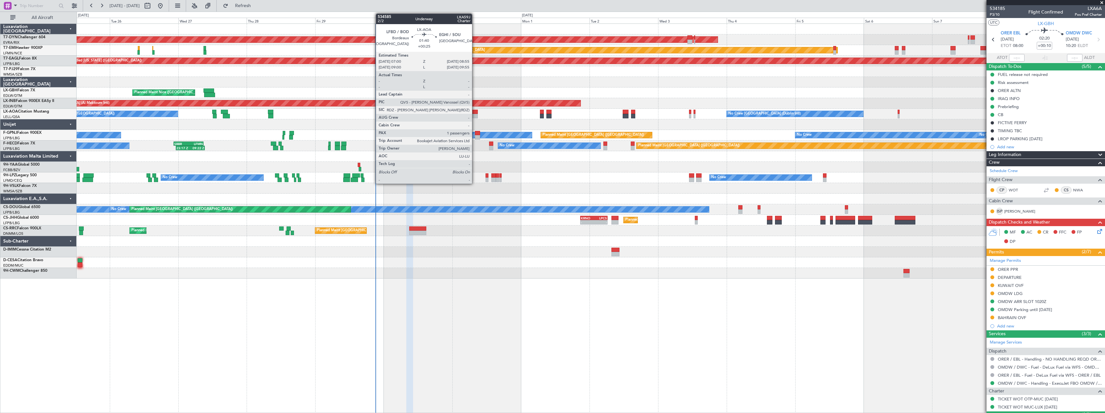
click at [475, 114] on div at bounding box center [475, 112] width 6 height 5
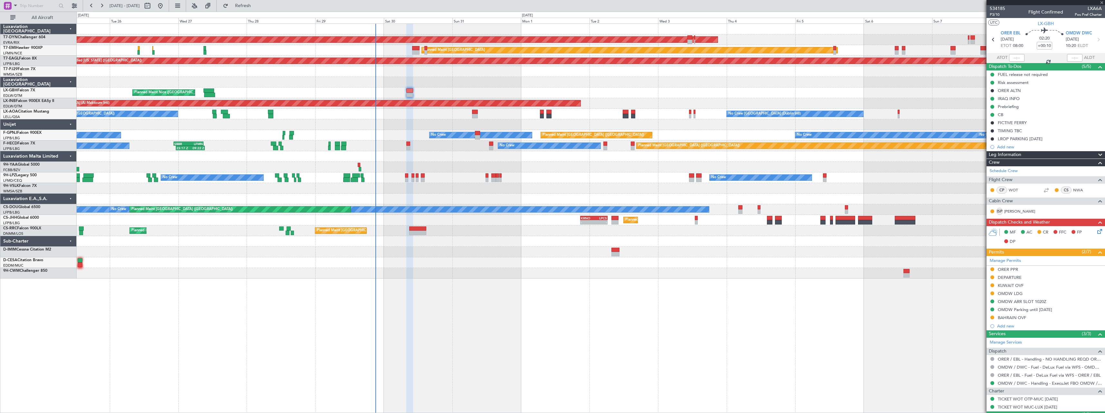
type input "+00:25"
type input "1"
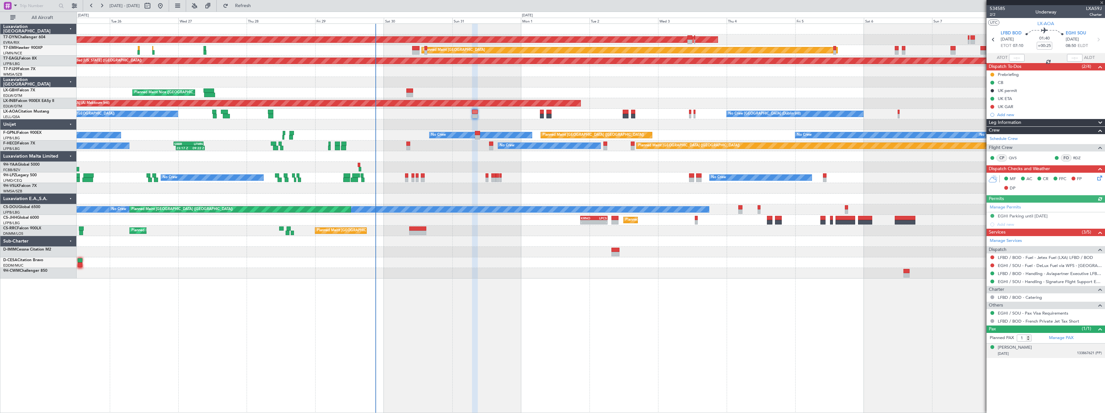
click at [1053, 351] on div "[DATE] 133867621 (PP)" at bounding box center [1050, 354] width 104 height 6
click at [992, 107] on button at bounding box center [992, 107] width 4 height 4
click at [991, 127] on span "In Progress" at bounding box center [995, 125] width 22 height 6
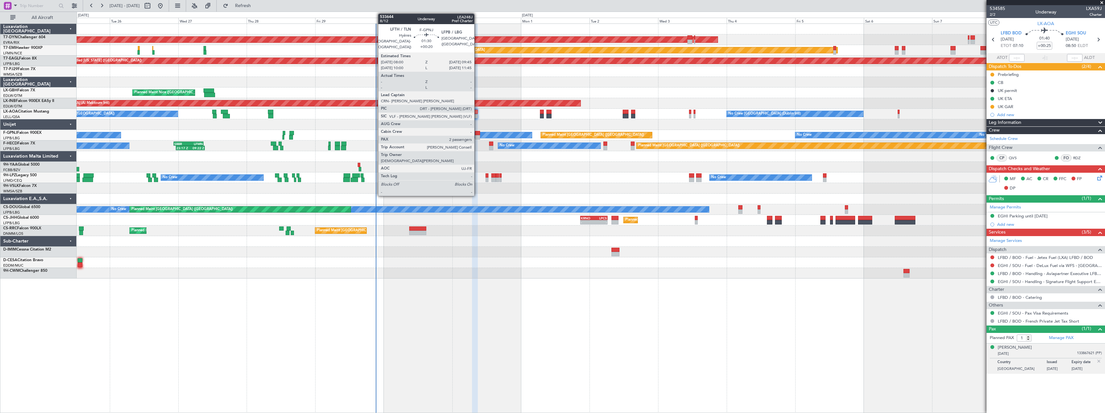
click at [477, 133] on div at bounding box center [477, 133] width 5 height 5
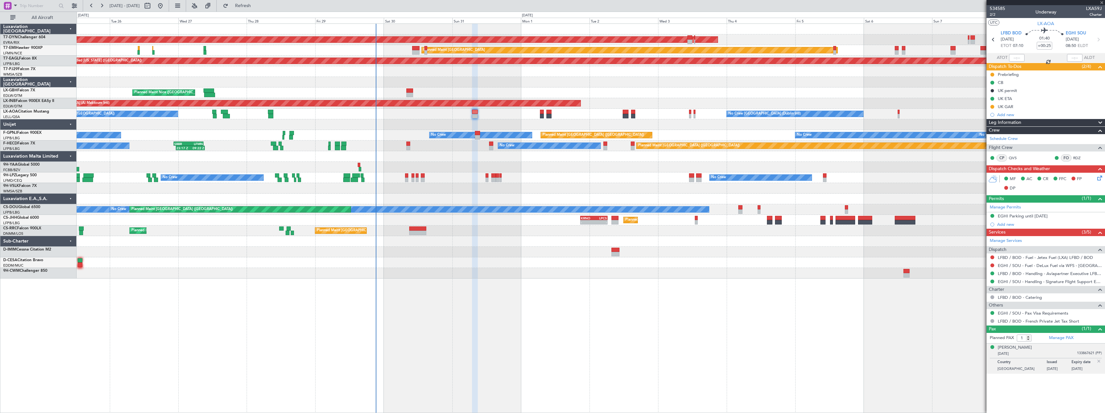
type input "+00:20"
type input "2"
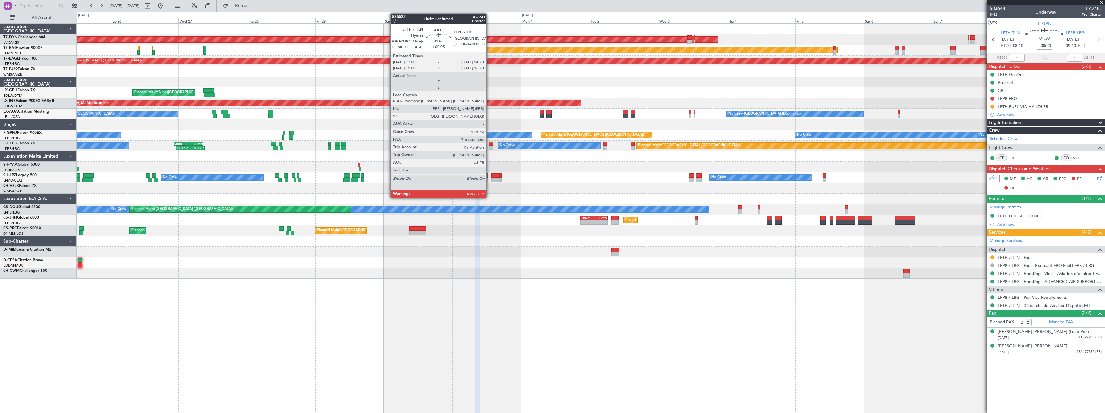
click at [489, 147] on div at bounding box center [491, 148] width 4 height 5
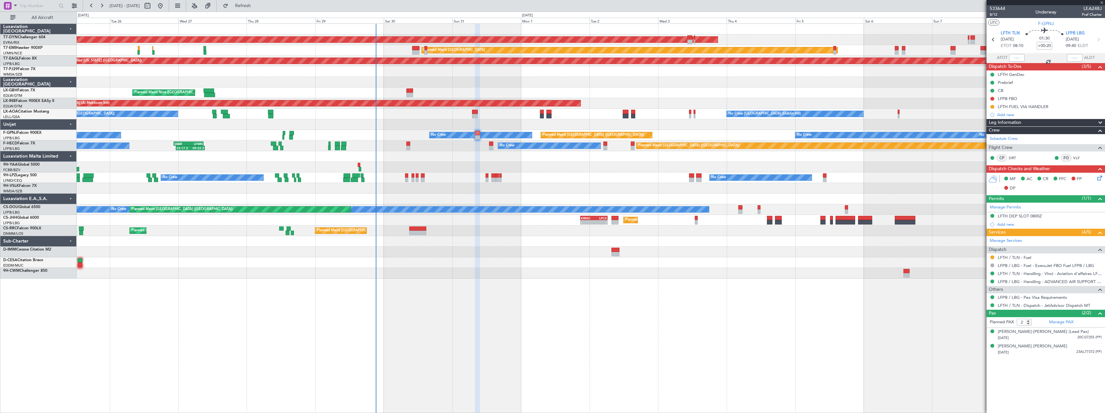
type input "+00:05"
type input "7"
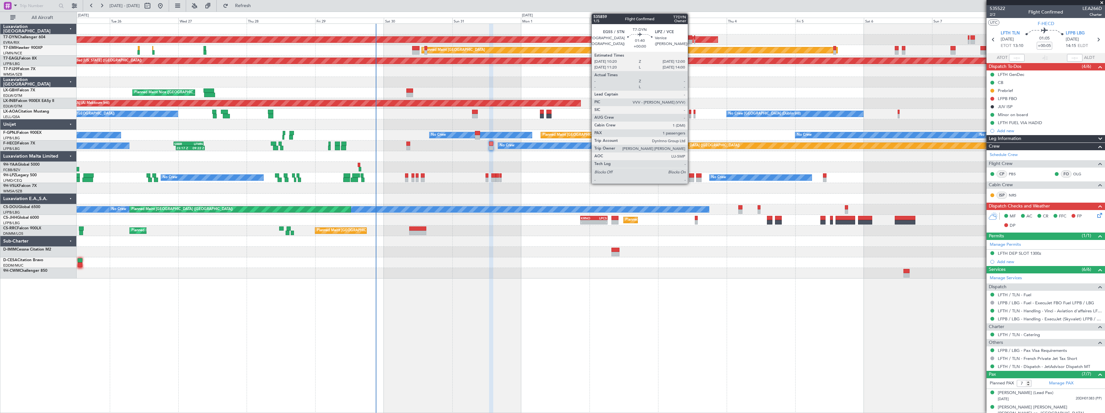
click at [690, 37] on div at bounding box center [689, 37] width 5 height 5
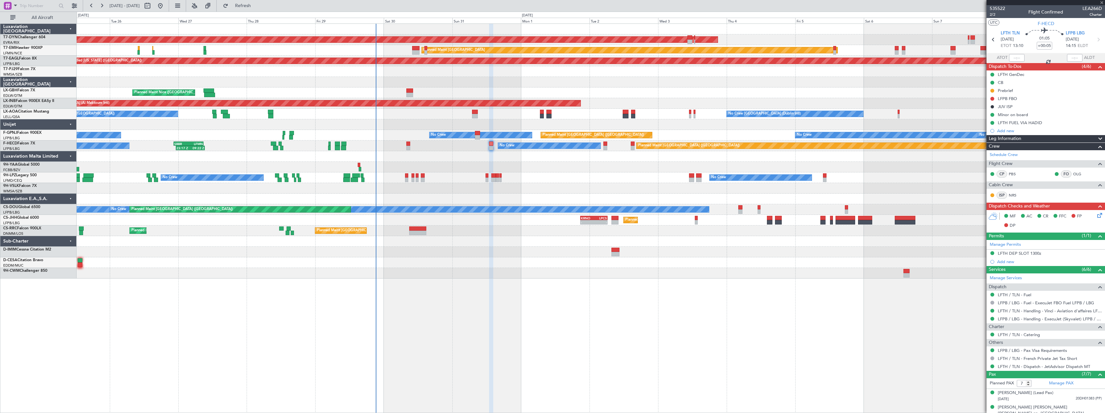
type input "1"
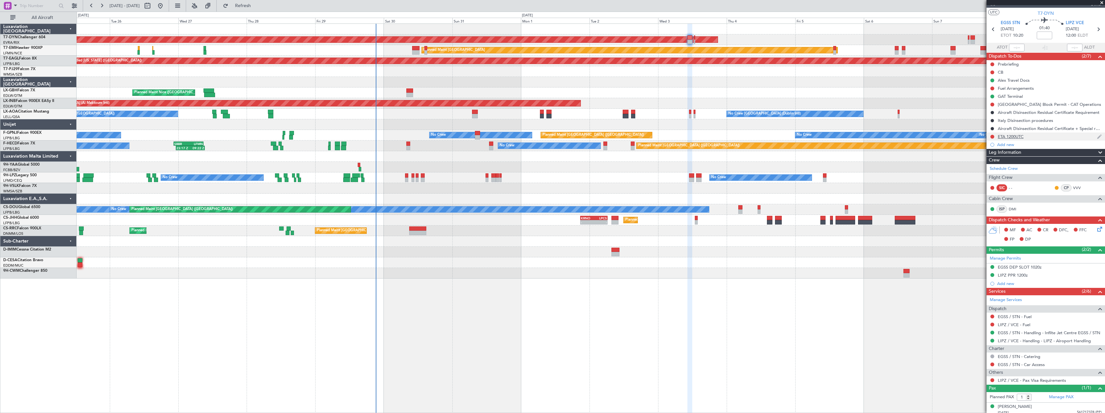
scroll to position [14, 0]
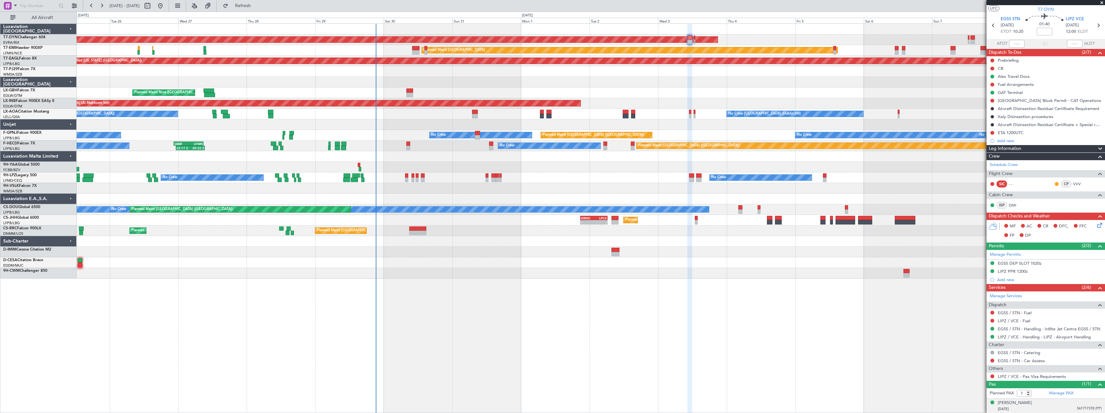
click at [1042, 408] on div "[DATE] 561717378 (PP)" at bounding box center [1050, 409] width 104 height 6
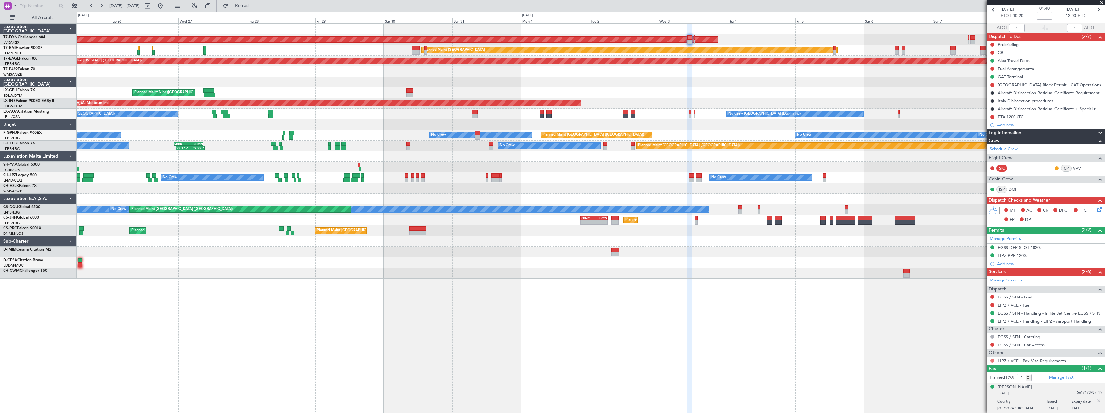
click at [991, 360] on button at bounding box center [992, 361] width 4 height 4
click at [974, 353] on span "Confirmed" at bounding box center [974, 351] width 20 height 6
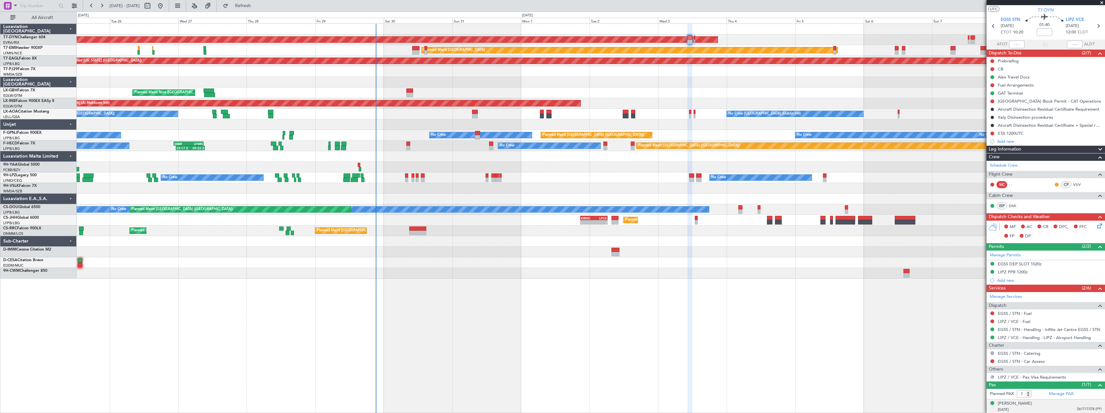
scroll to position [0, 0]
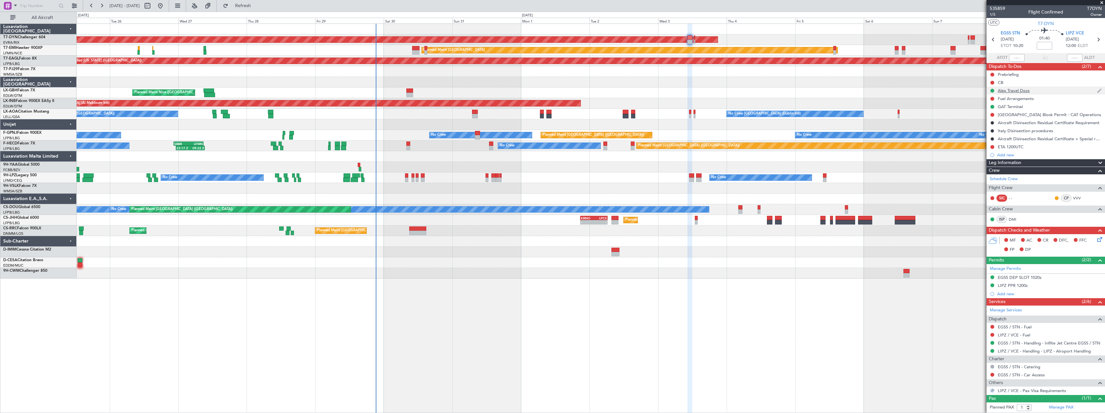
click at [1050, 91] on div "Alex Travel Docs" at bounding box center [1045, 91] width 118 height 8
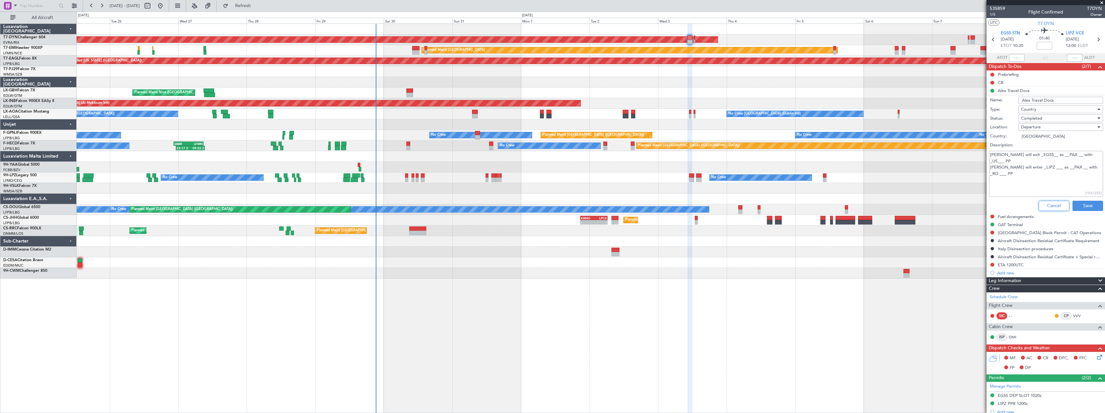
click at [1048, 208] on button "Cancel" at bounding box center [1053, 206] width 31 height 10
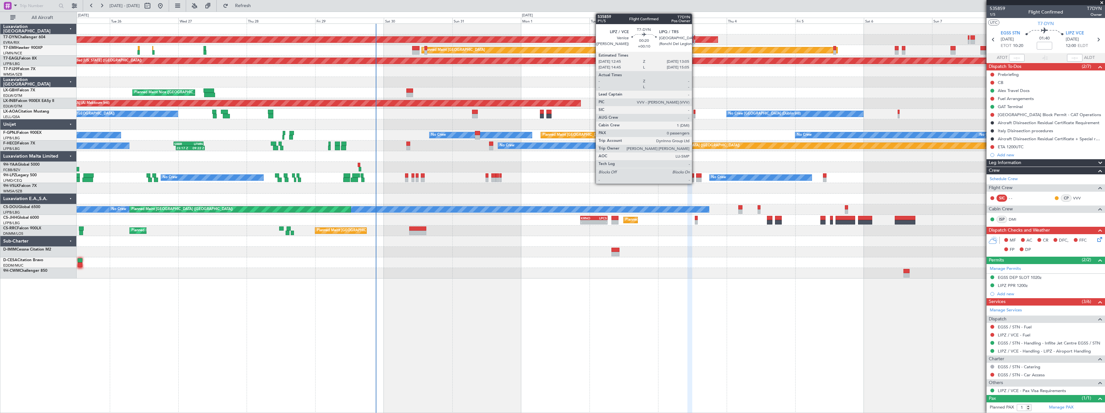
click at [695, 39] on div at bounding box center [694, 37] width 1 height 5
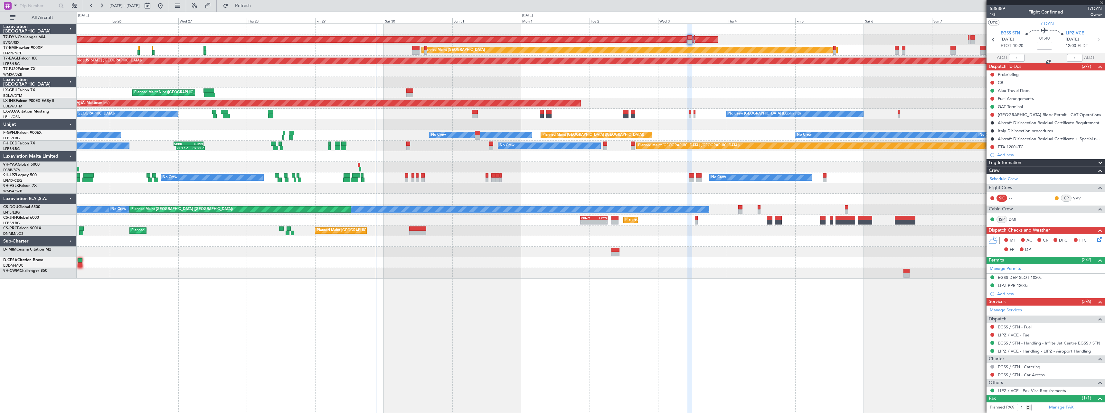
type input "+00:10"
type input "0"
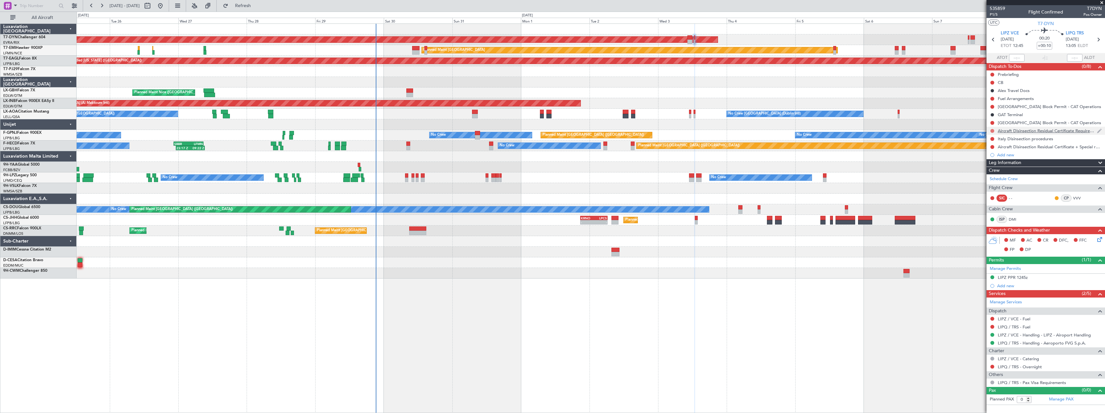
click at [993, 131] on button at bounding box center [992, 131] width 4 height 4
click at [986, 168] on span "Cancelled" at bounding box center [993, 169] width 18 height 6
click at [992, 139] on button at bounding box center [992, 139] width 4 height 4
click at [986, 176] on span "Cancelled" at bounding box center [993, 177] width 18 height 6
click at [991, 146] on button at bounding box center [992, 147] width 4 height 4
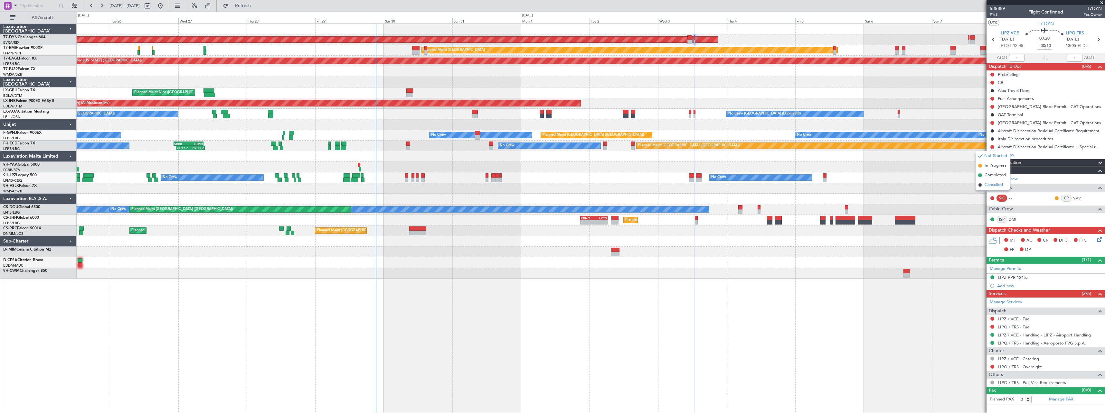
click at [984, 185] on span "Cancelled" at bounding box center [993, 185] width 18 height 6
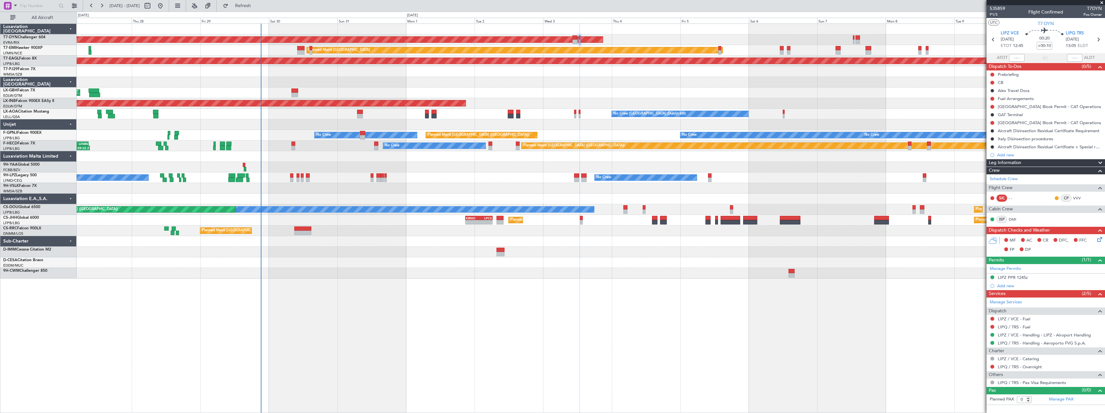
click at [800, 89] on div "Planned Maint Nice ([GEOGRAPHIC_DATA])" at bounding box center [591, 93] width 1028 height 11
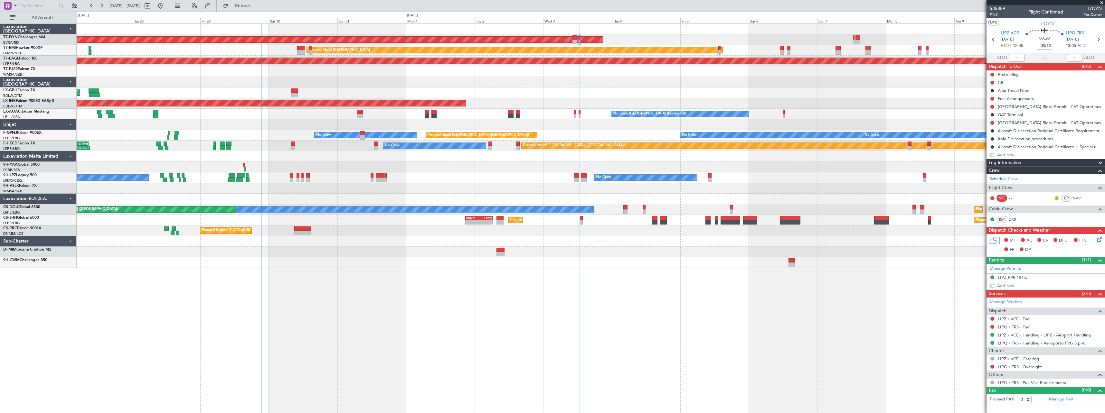
click at [852, 40] on div "AOG Maint Riga (Riga Intl)" at bounding box center [591, 39] width 1028 height 11
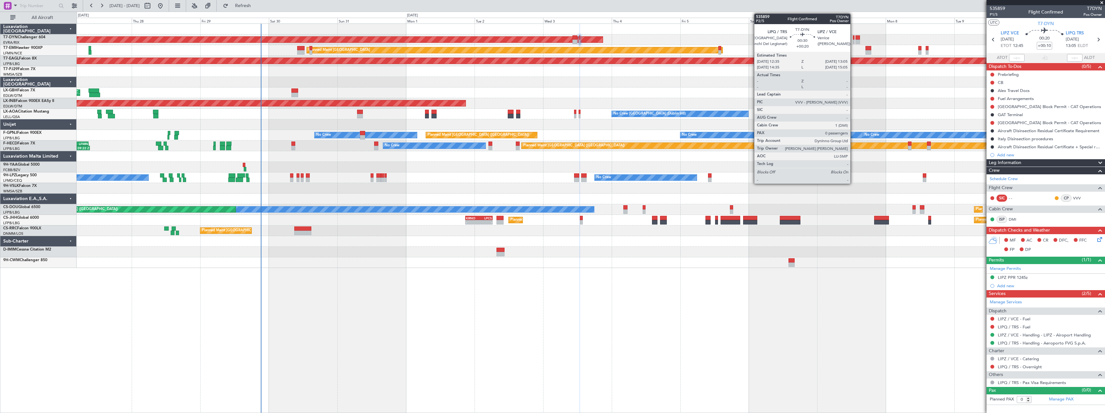
click at [853, 40] on div at bounding box center [854, 42] width 2 height 5
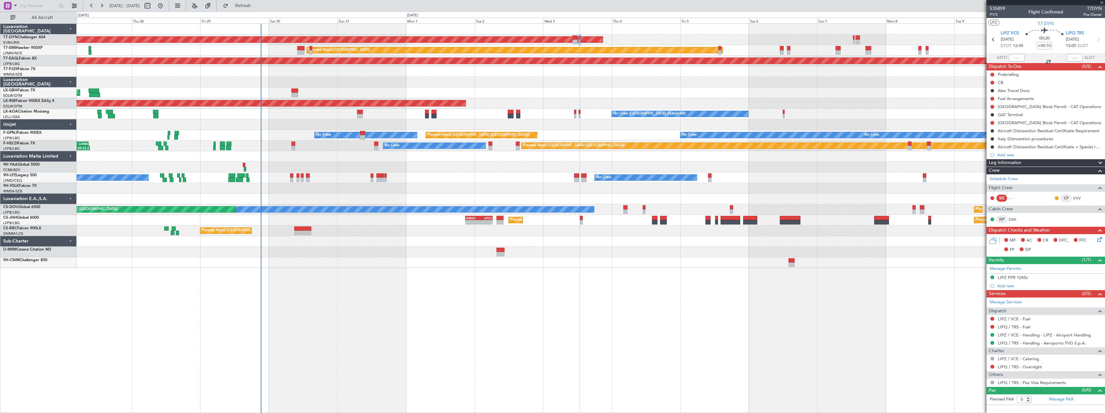
type input "+00:20"
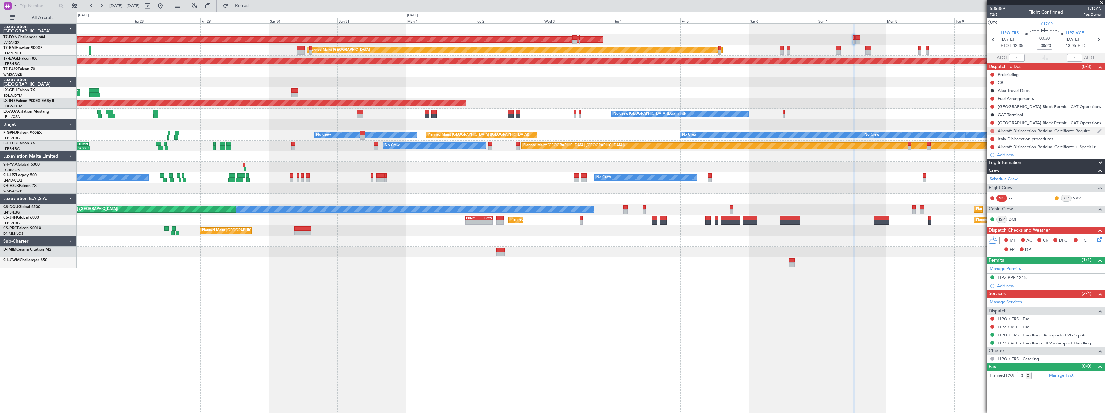
click at [992, 130] on button at bounding box center [992, 131] width 4 height 4
click at [987, 168] on span "Cancelled" at bounding box center [993, 169] width 18 height 6
click at [991, 140] on button at bounding box center [992, 139] width 4 height 4
click at [985, 176] on span "Cancelled" at bounding box center [993, 177] width 18 height 6
click at [992, 146] on button at bounding box center [992, 147] width 4 height 4
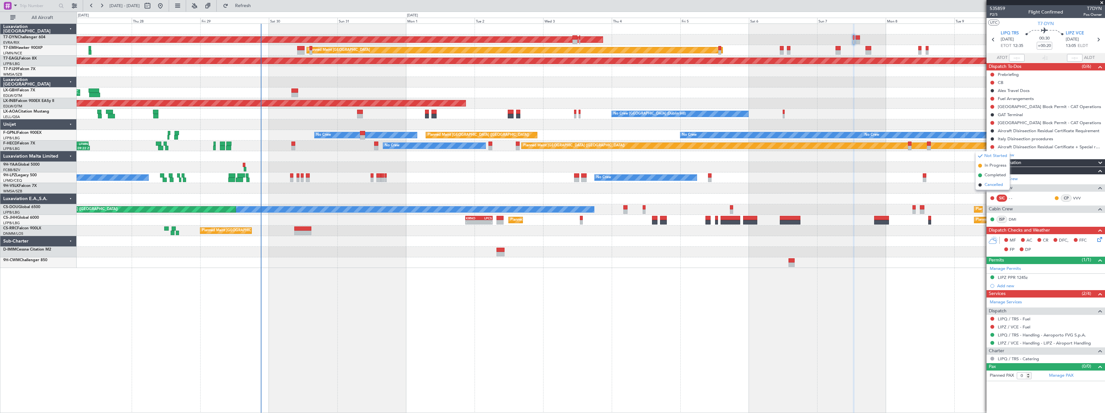
click at [982, 187] on li "Cancelled" at bounding box center [992, 185] width 34 height 10
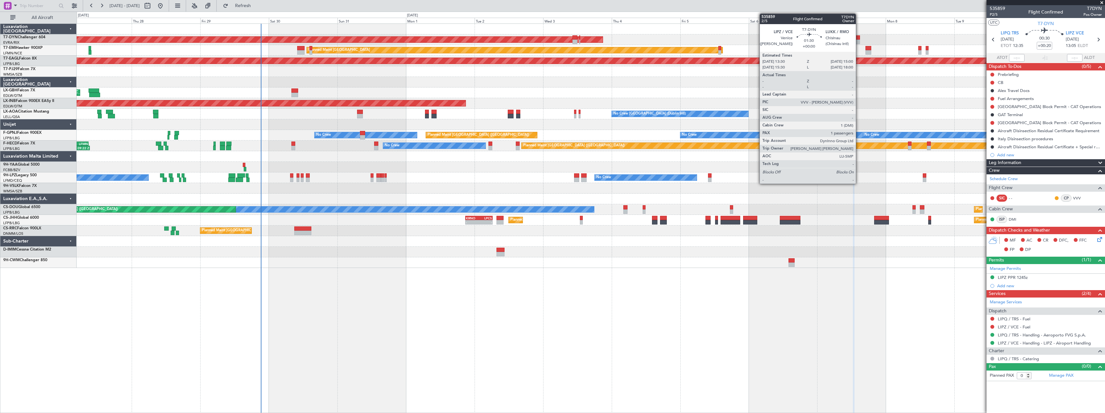
click at [859, 39] on div at bounding box center [857, 37] width 5 height 5
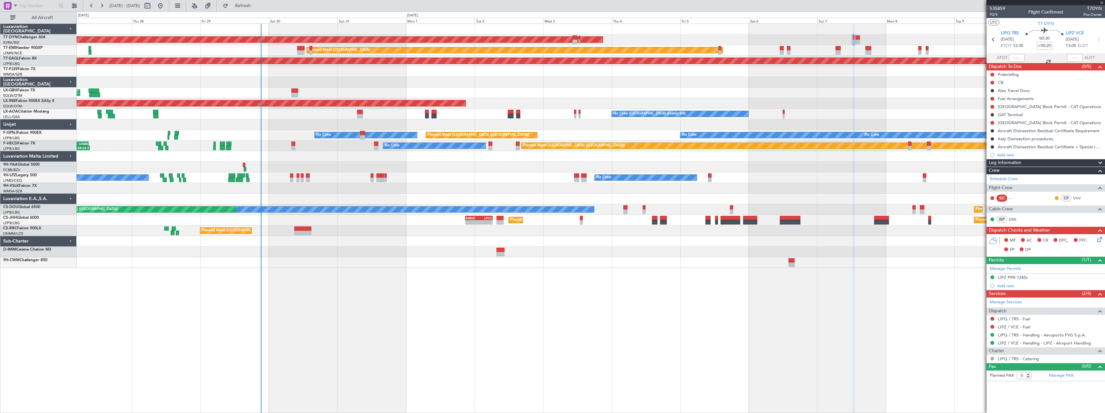
type input "1"
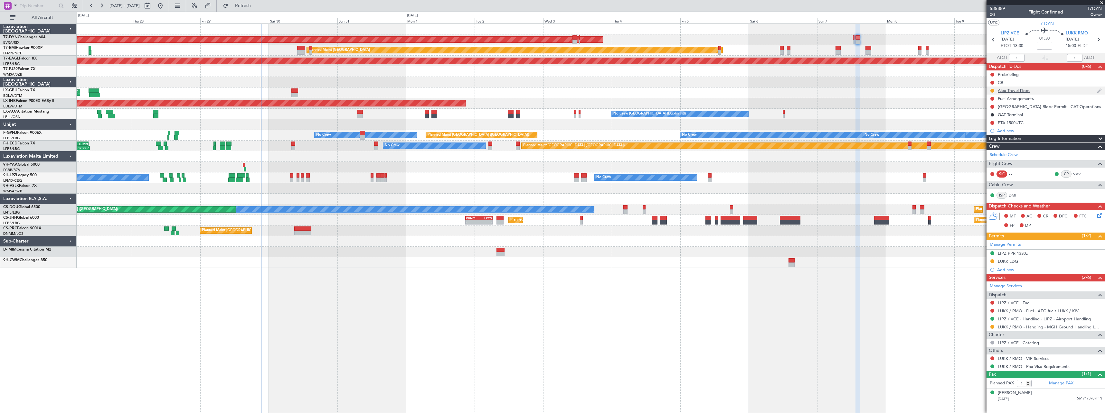
click at [1062, 89] on div "Alex Travel Docs" at bounding box center [1045, 91] width 118 height 8
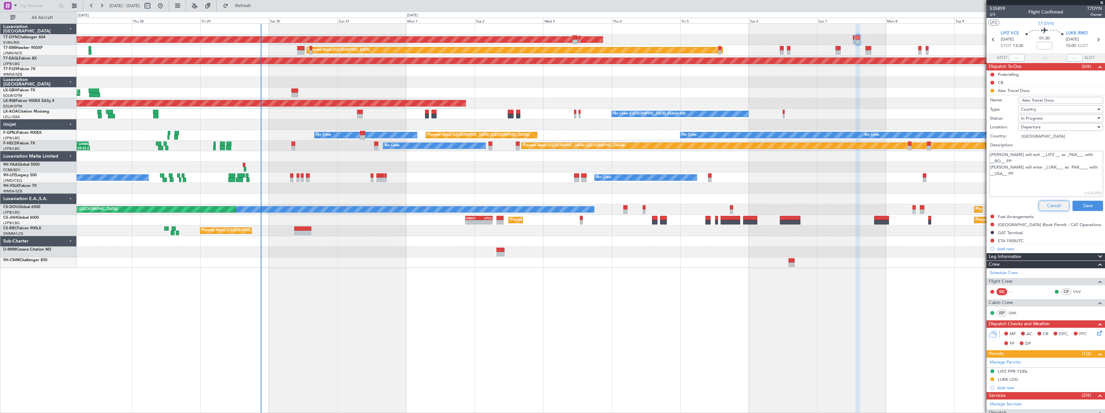
click at [1038, 206] on button "Cancel" at bounding box center [1053, 206] width 31 height 10
